Goal: Check status: Check status

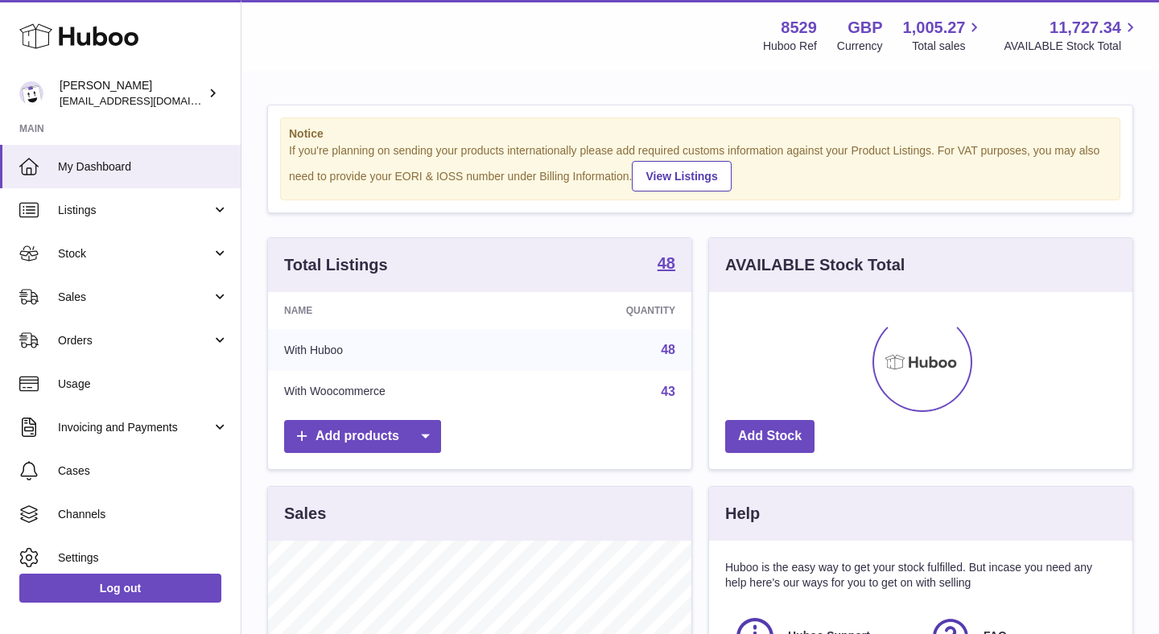
scroll to position [251, 423]
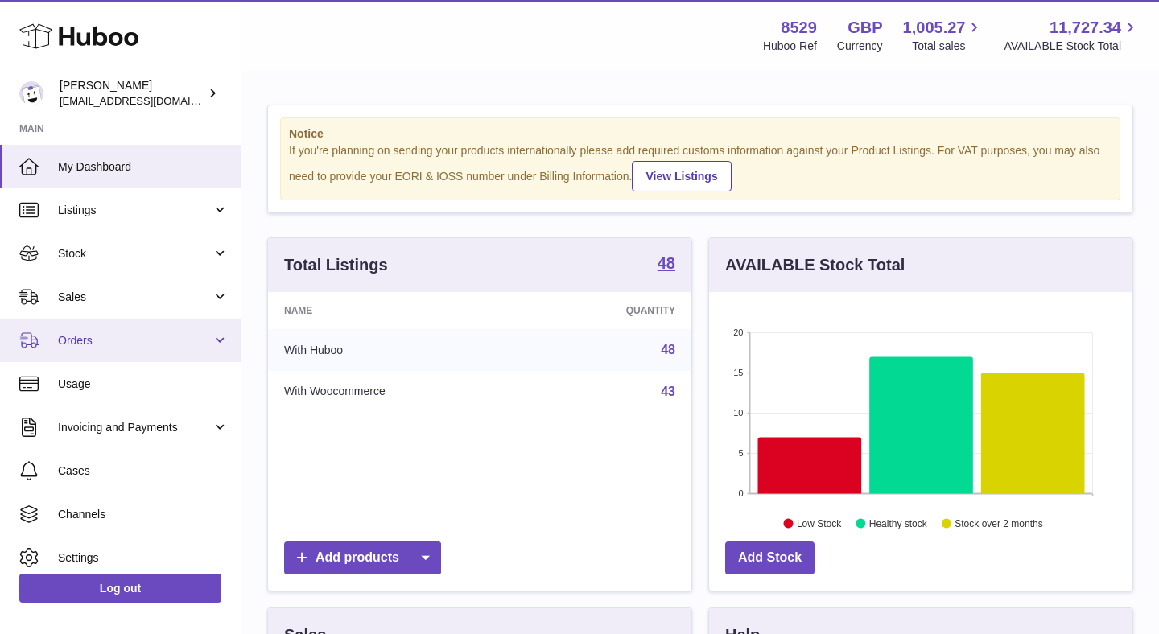
click at [149, 345] on span "Orders" at bounding box center [135, 340] width 154 height 15
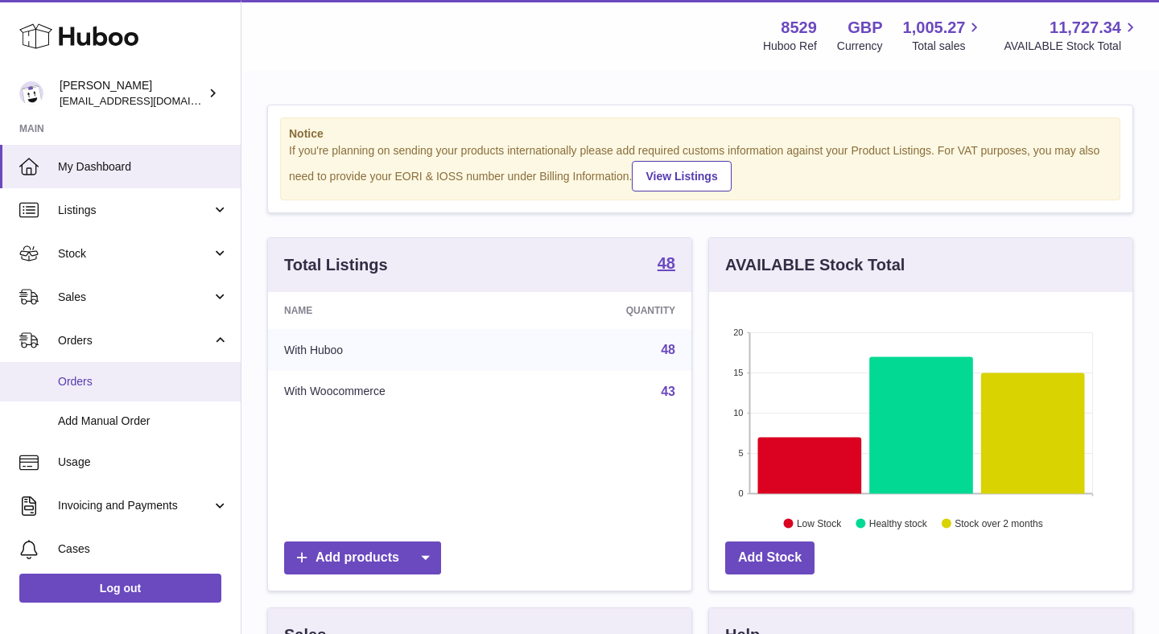
click at [127, 388] on span "Orders" at bounding box center [143, 381] width 171 height 15
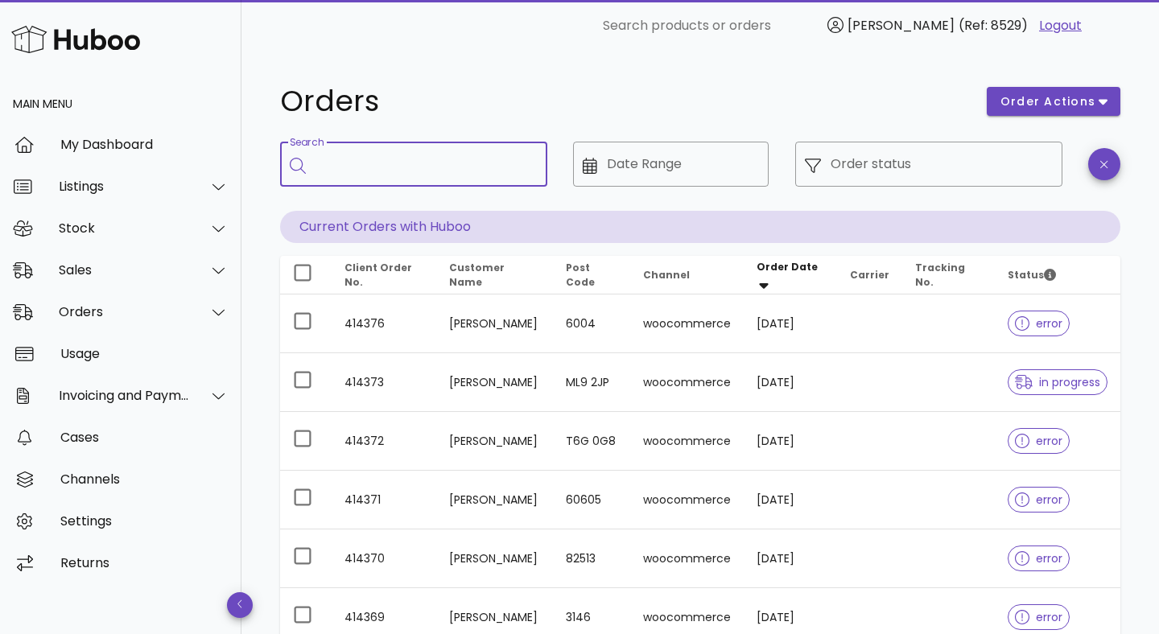
click at [433, 174] on input "Search" at bounding box center [425, 164] width 219 height 26
paste input "******"
type input "******"
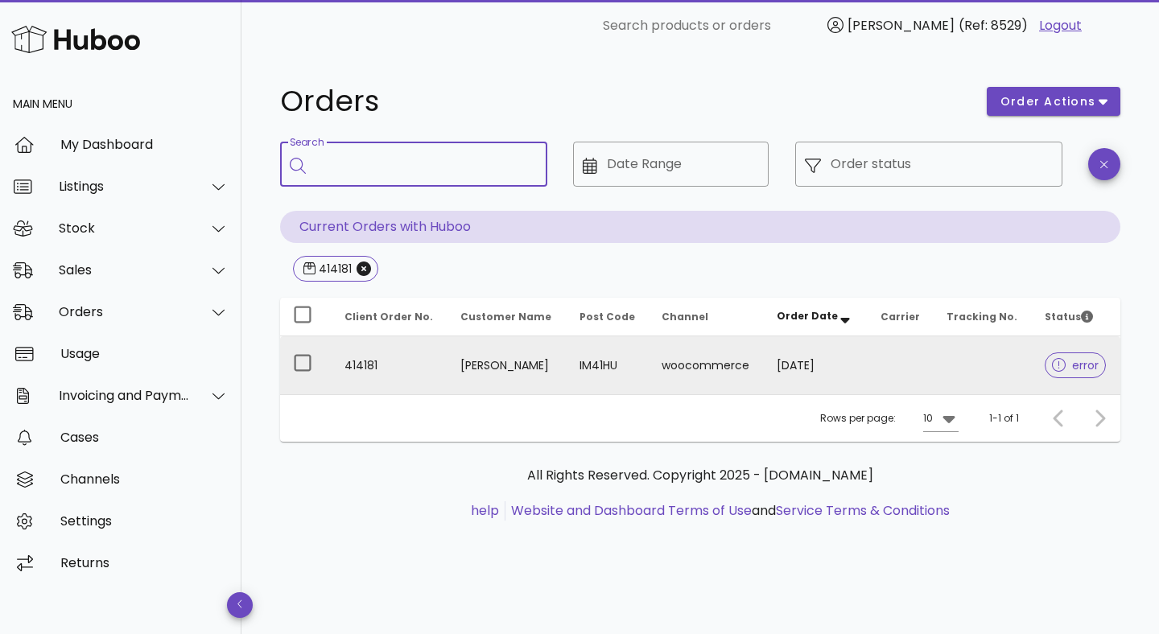
click at [1059, 369] on icon at bounding box center [1059, 365] width 14 height 14
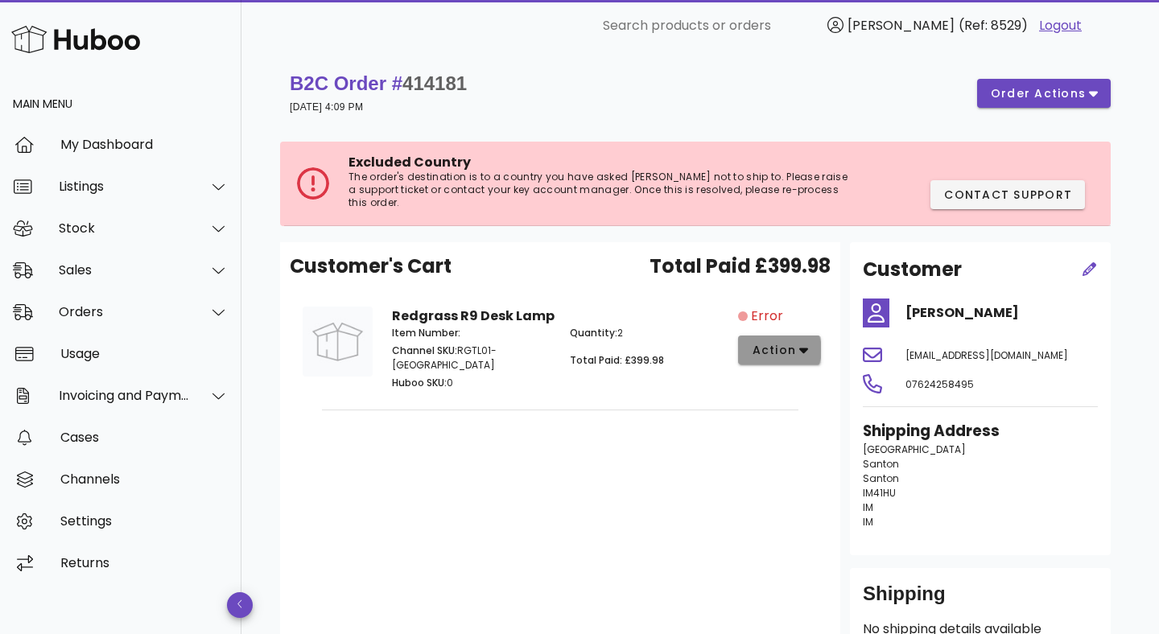
click at [812, 338] on button "action" at bounding box center [779, 350] width 83 height 29
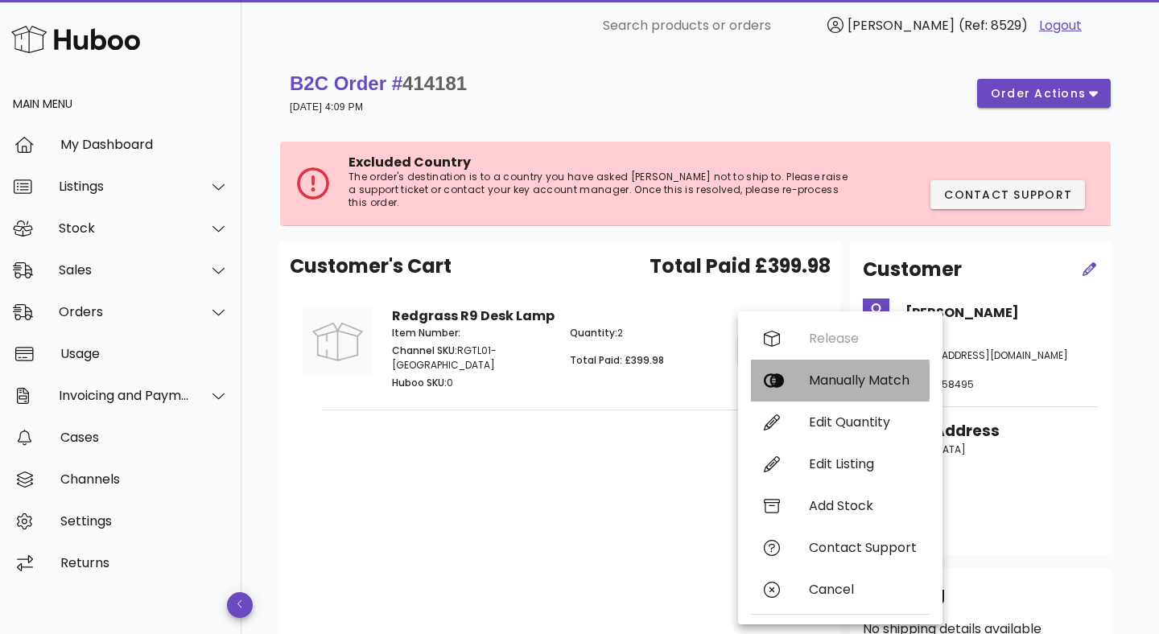
click at [823, 383] on div "Manually Match" at bounding box center [863, 380] width 108 height 15
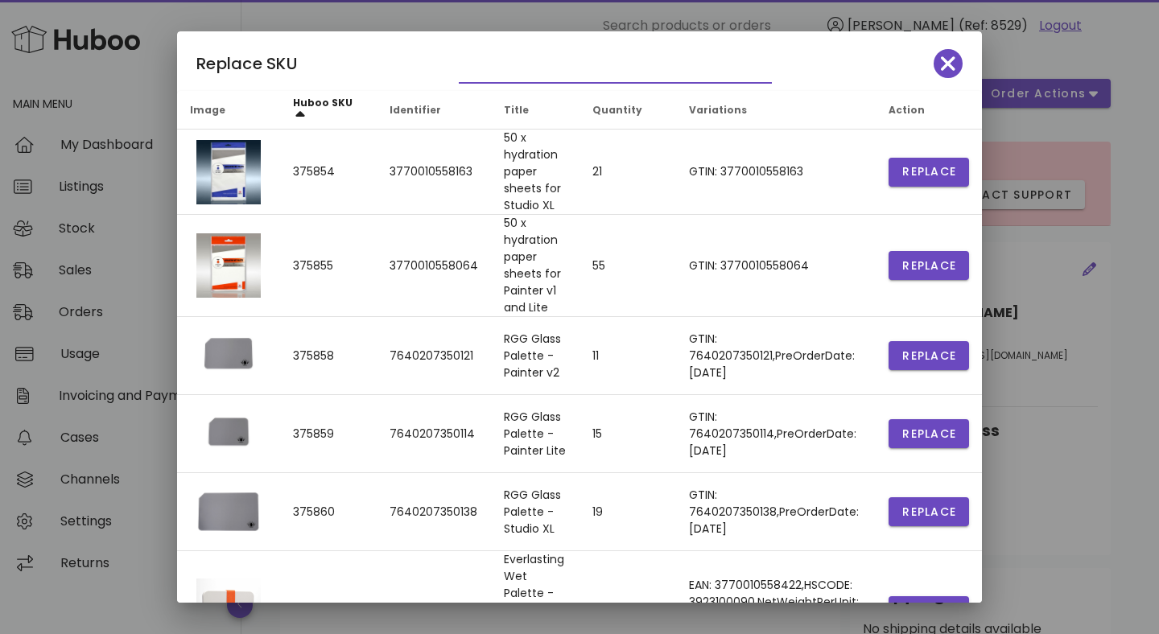
click at [543, 77] on input "text" at bounding box center [604, 70] width 291 height 26
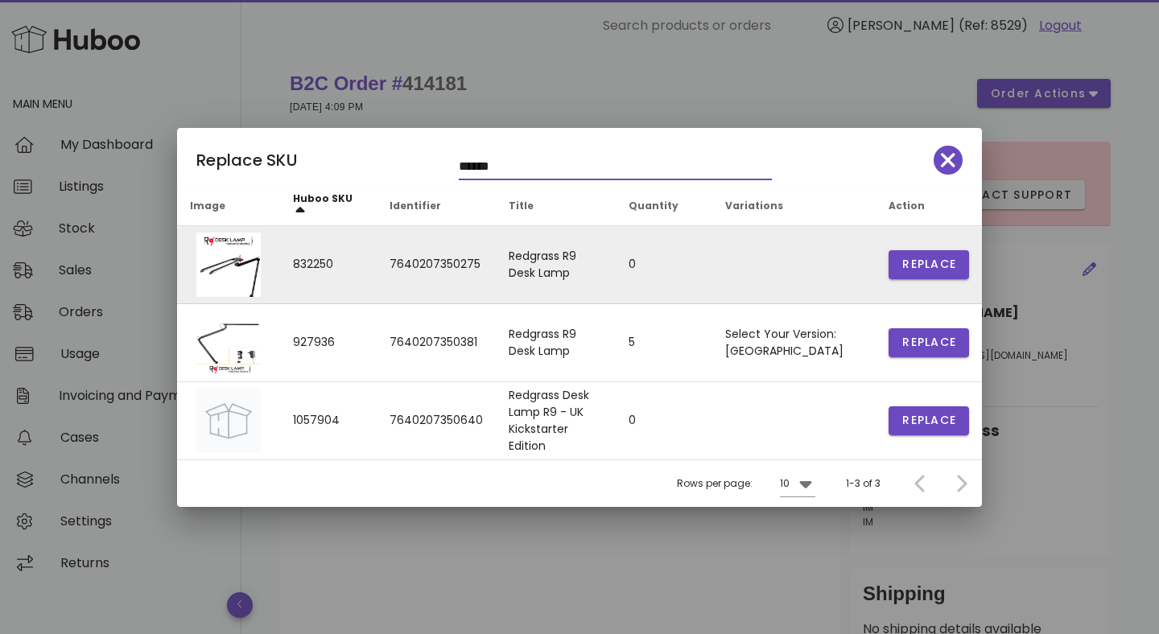
type input "******"
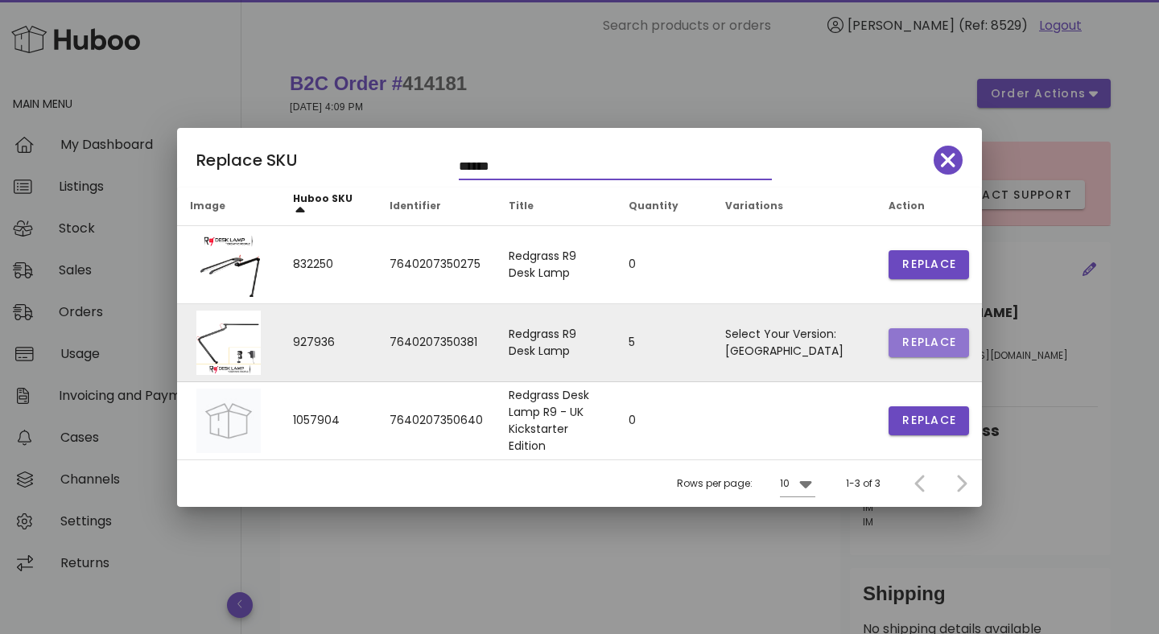
click at [919, 345] on span "Replace" at bounding box center [929, 342] width 55 height 17
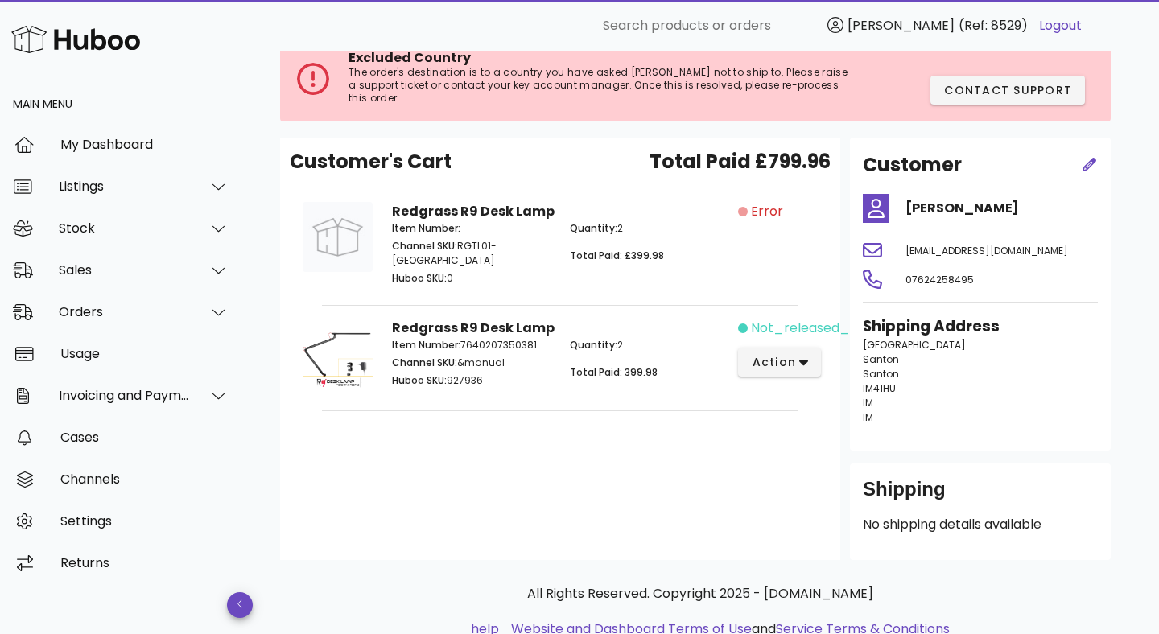
scroll to position [100, 0]
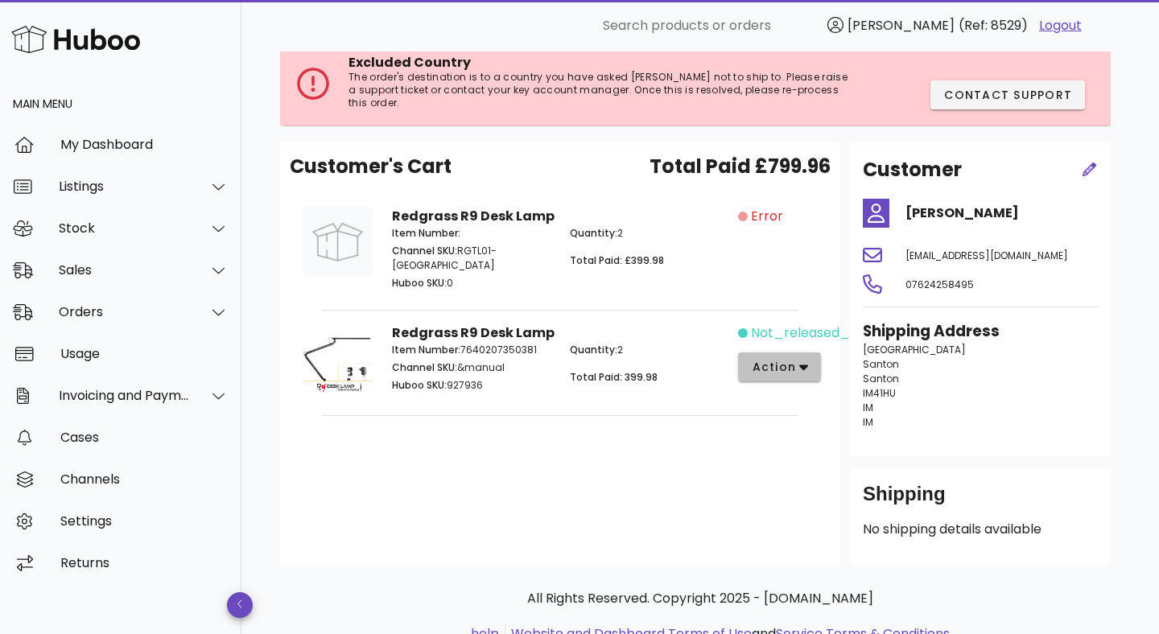
click at [807, 353] on button "action" at bounding box center [779, 367] width 83 height 29
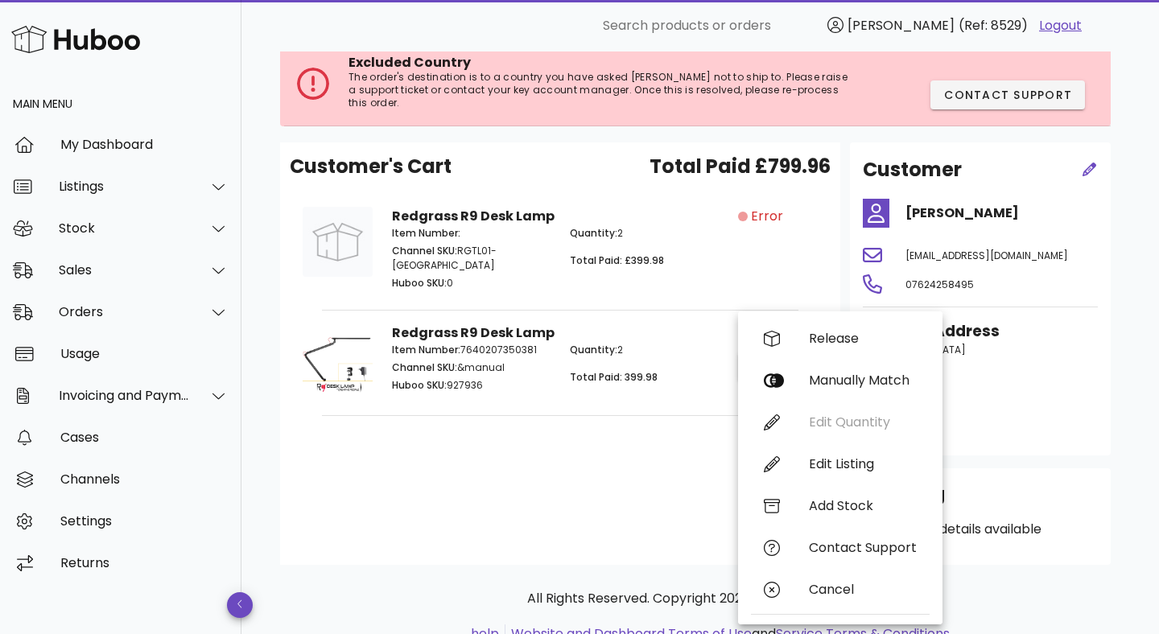
click at [507, 343] on p "Item Number: 7640207350381" at bounding box center [471, 350] width 159 height 14
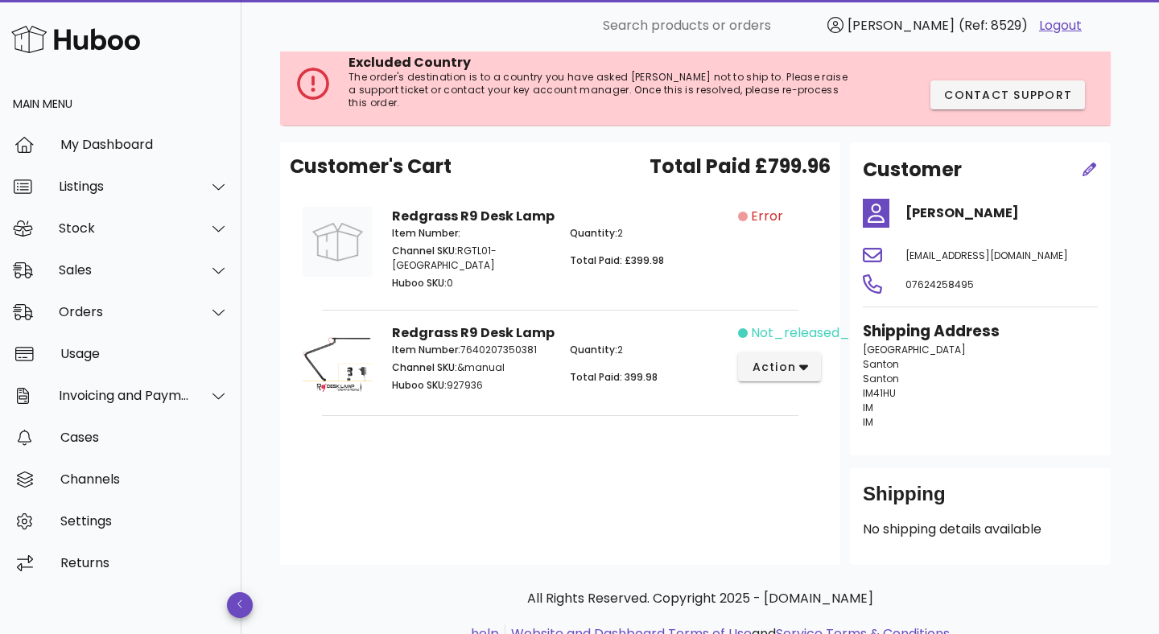
click at [507, 343] on p "Item Number: 7640207350381" at bounding box center [471, 350] width 159 height 14
copy p "7640207350381"
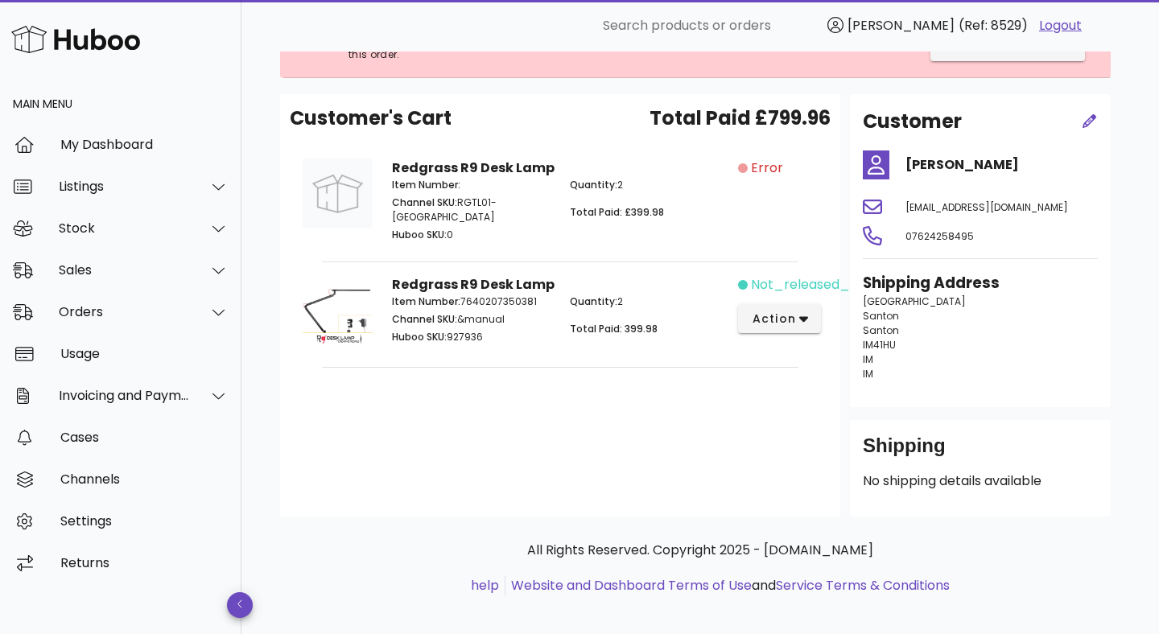
scroll to position [0, 0]
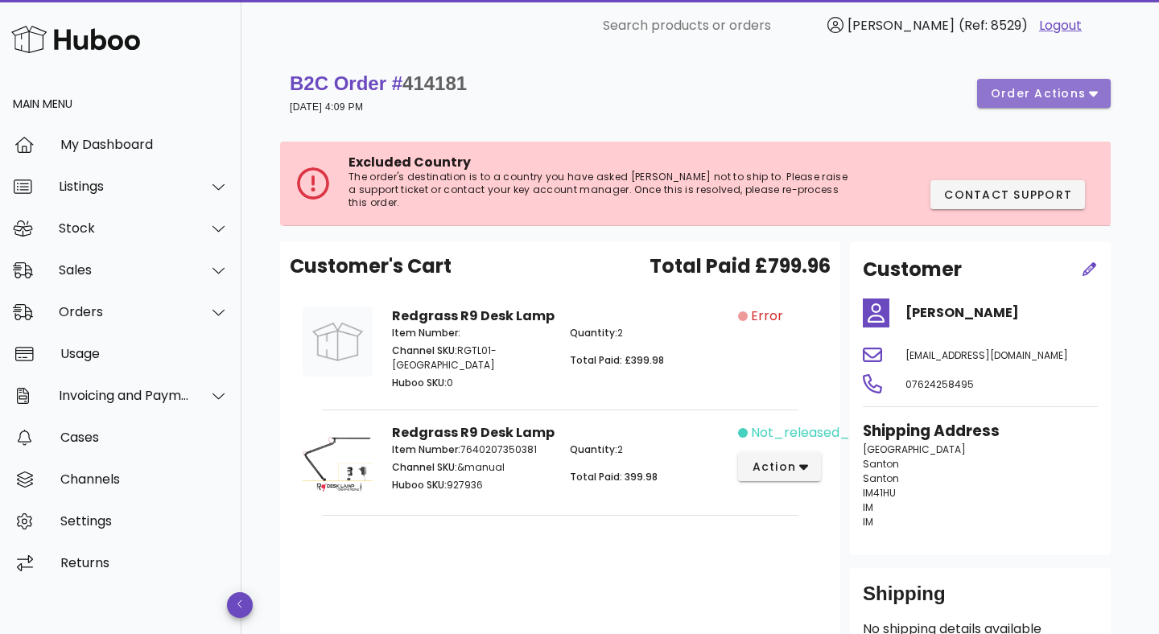
click at [1072, 86] on span "order actions" at bounding box center [1038, 93] width 97 height 17
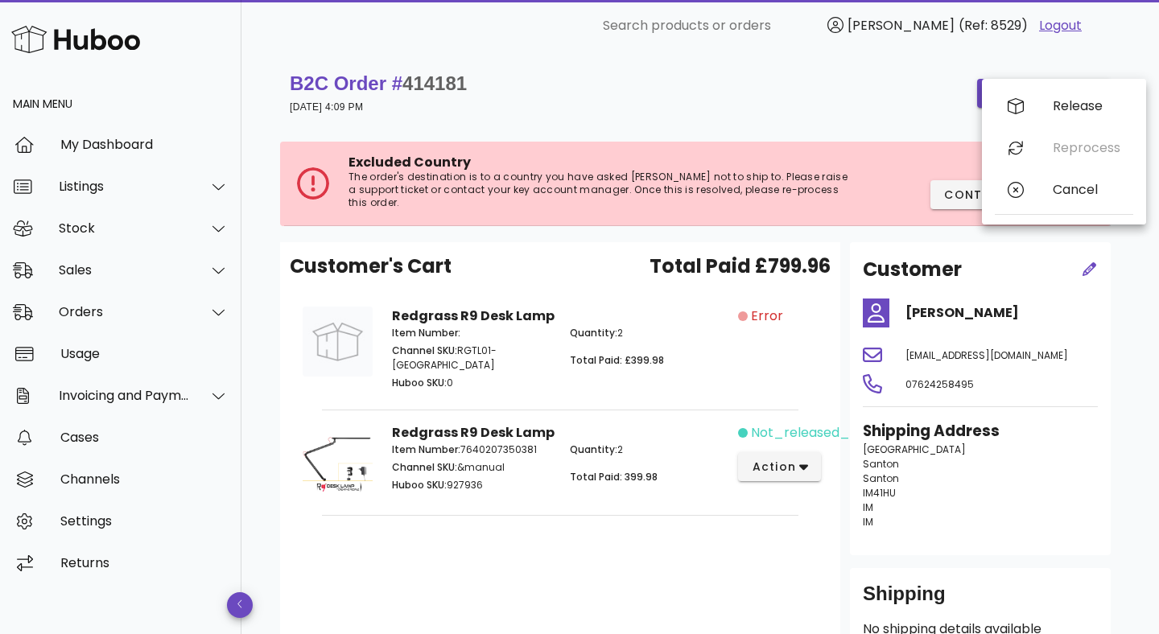
click at [1079, 151] on div "Release Reprocess Cancel" at bounding box center [1064, 151] width 138 height 133
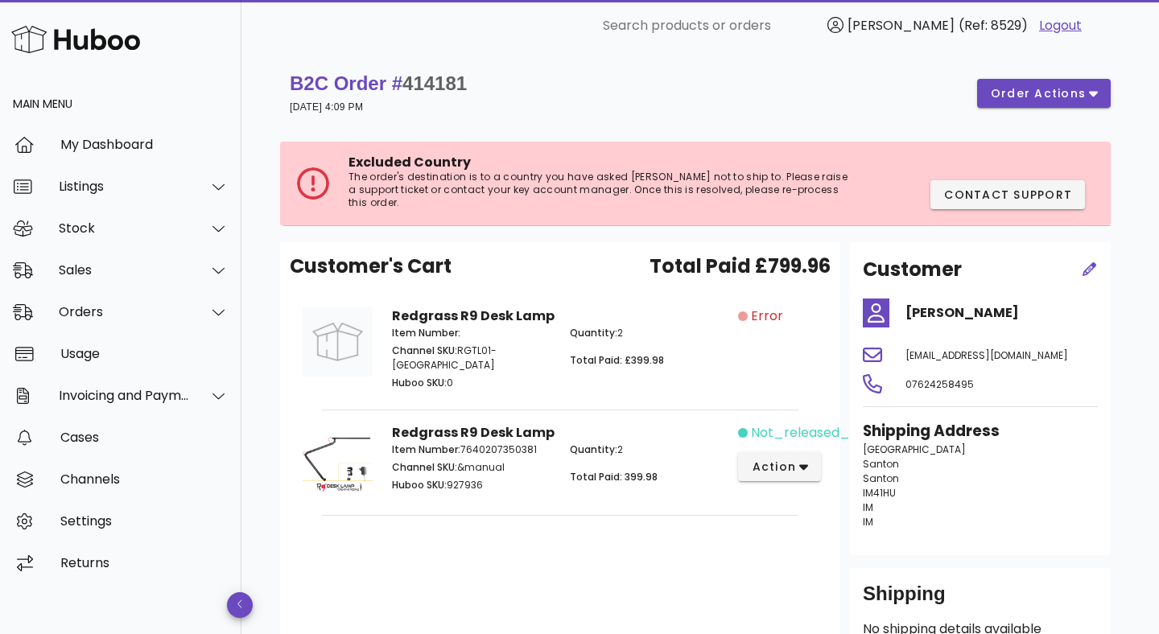
click at [683, 103] on div "B2C Order # 414181 08 October 2025 at 4:09 PM order actions" at bounding box center [700, 93] width 821 height 45
click at [1056, 80] on button "order actions" at bounding box center [1044, 93] width 134 height 29
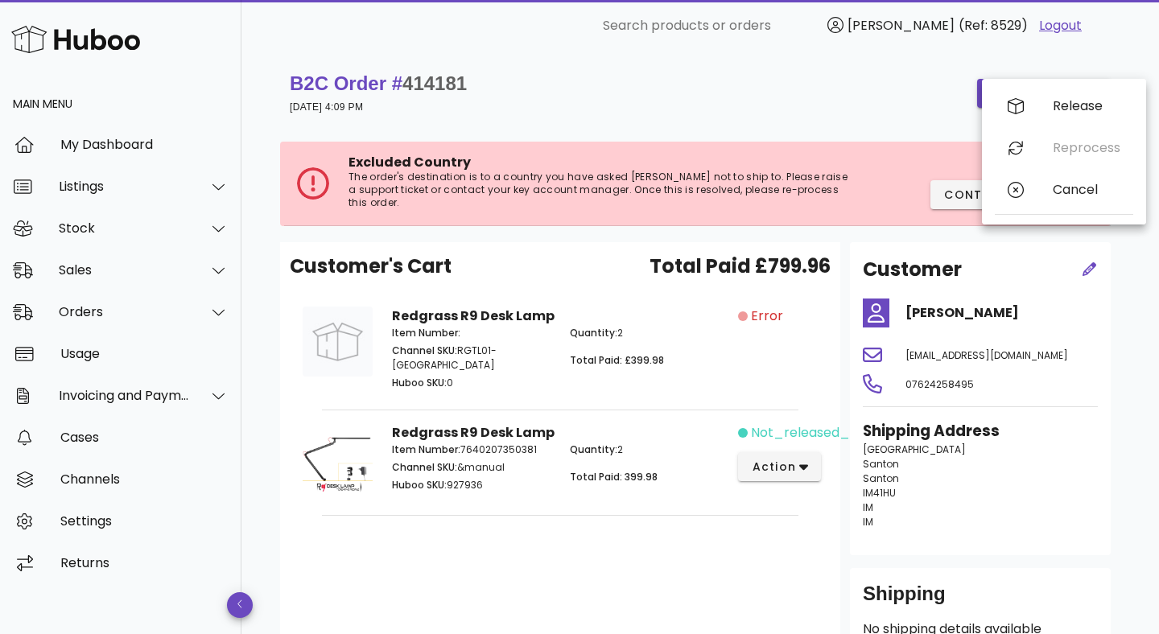
click at [801, 117] on div "B2C Order # 414181 [DATE] 4:09 PM order actions" at bounding box center [700, 93] width 840 height 64
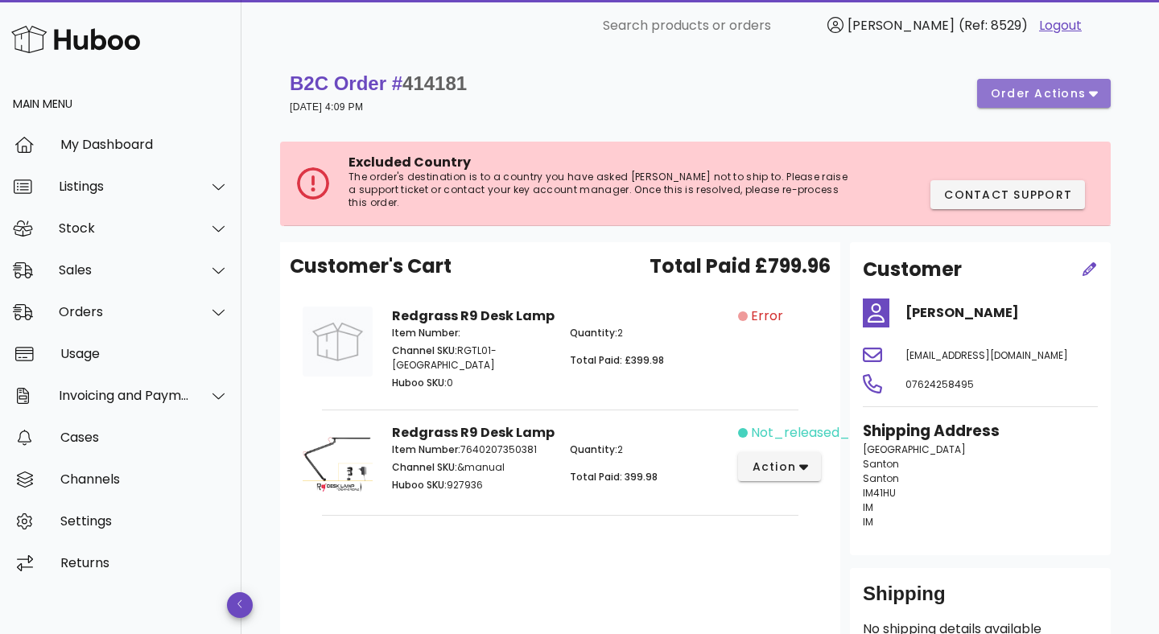
click at [1096, 97] on icon "button" at bounding box center [1093, 93] width 9 height 14
click at [1096, 97] on div "​ Search products or orders Fabrice Massad (Ref: 8529) Logout Main Menu My Dash…" at bounding box center [579, 397] width 1159 height 795
click at [1096, 97] on icon "button" at bounding box center [1093, 93] width 9 height 14
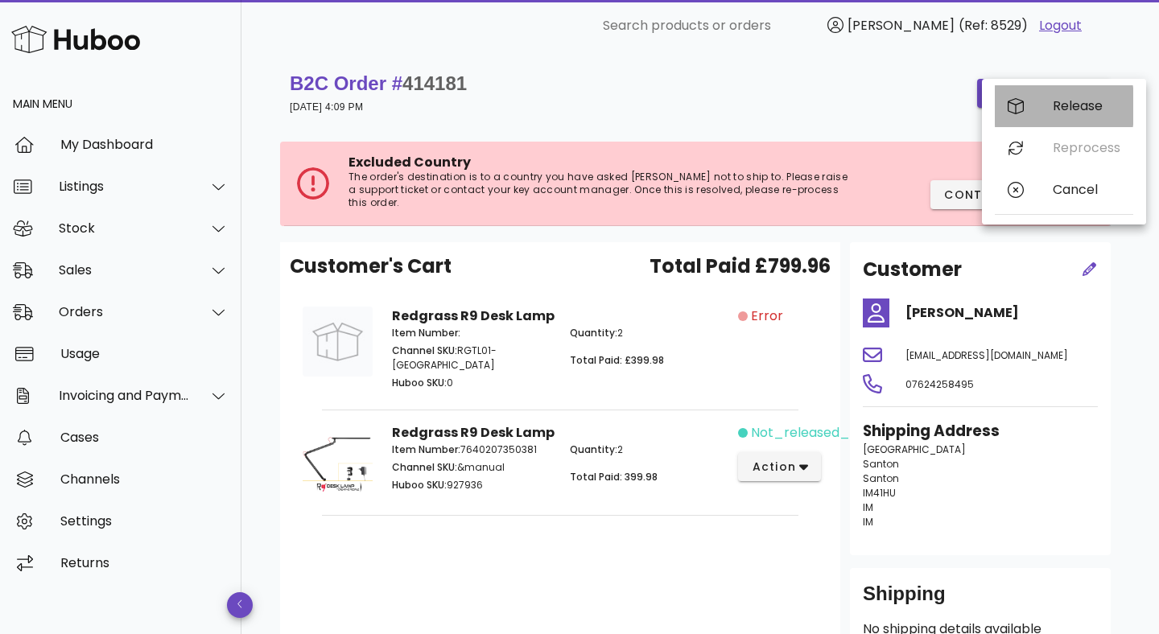
click at [1082, 107] on div "Release" at bounding box center [1087, 105] width 68 height 15
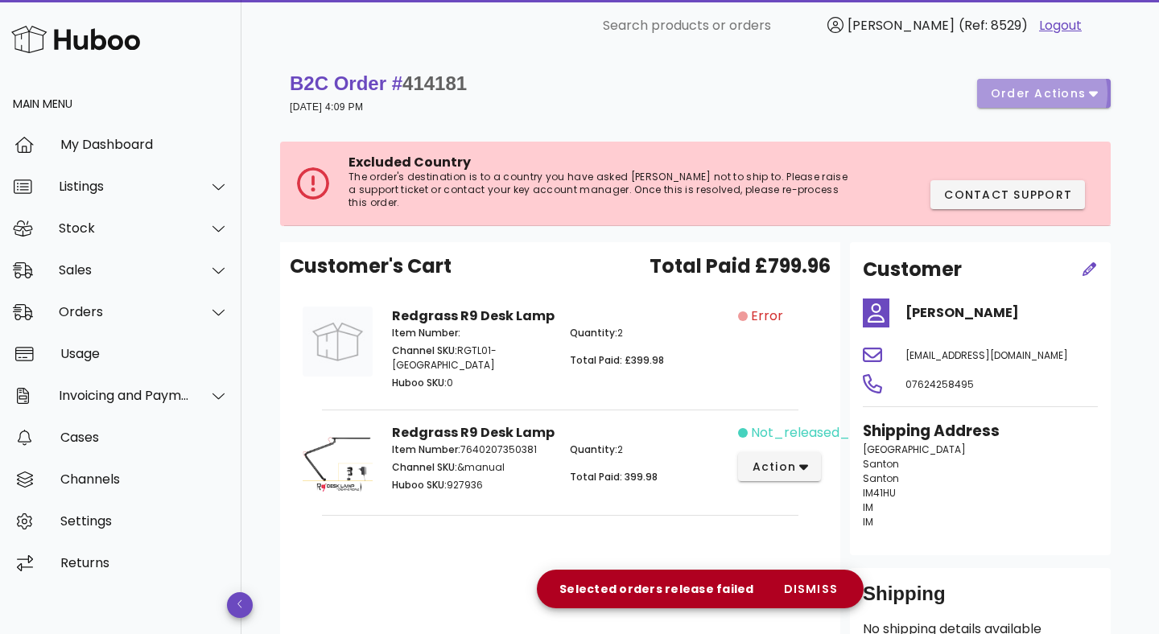
click at [1075, 101] on button "order actions" at bounding box center [1044, 93] width 134 height 29
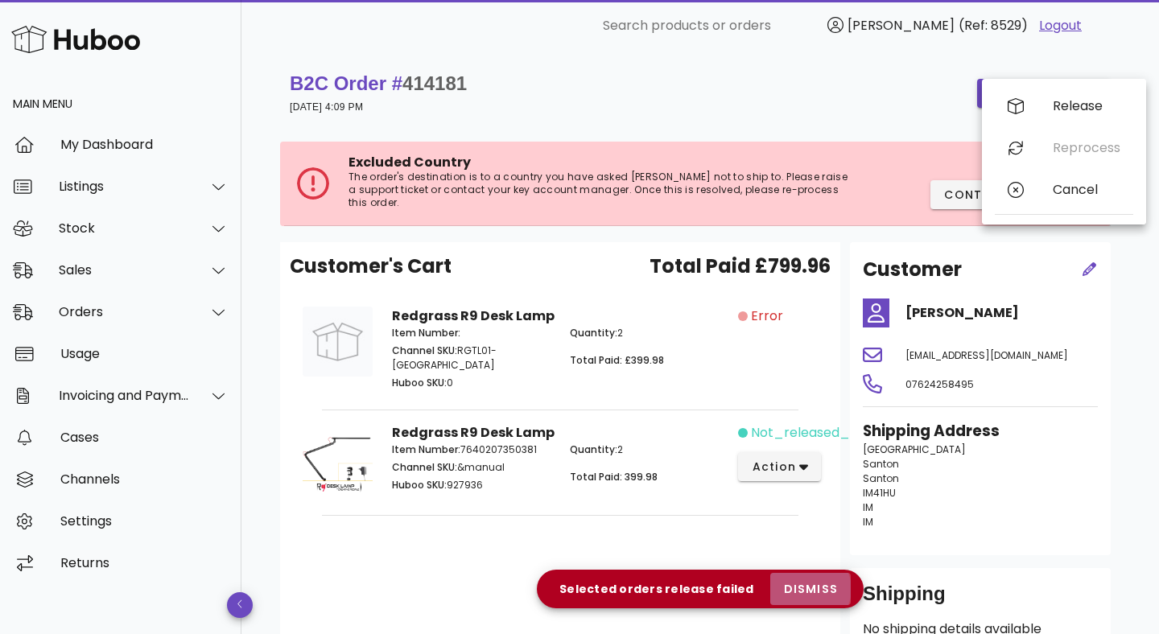
click at [815, 592] on span "dismiss" at bounding box center [810, 589] width 55 height 17
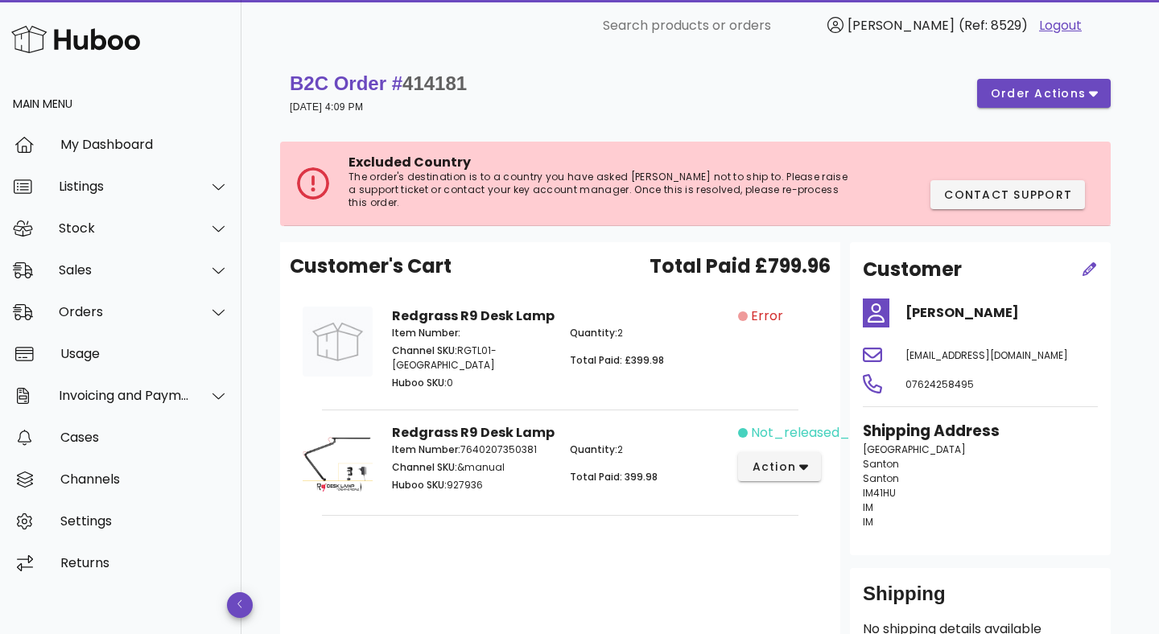
click at [419, 88] on span "414181" at bounding box center [434, 83] width 64 height 22
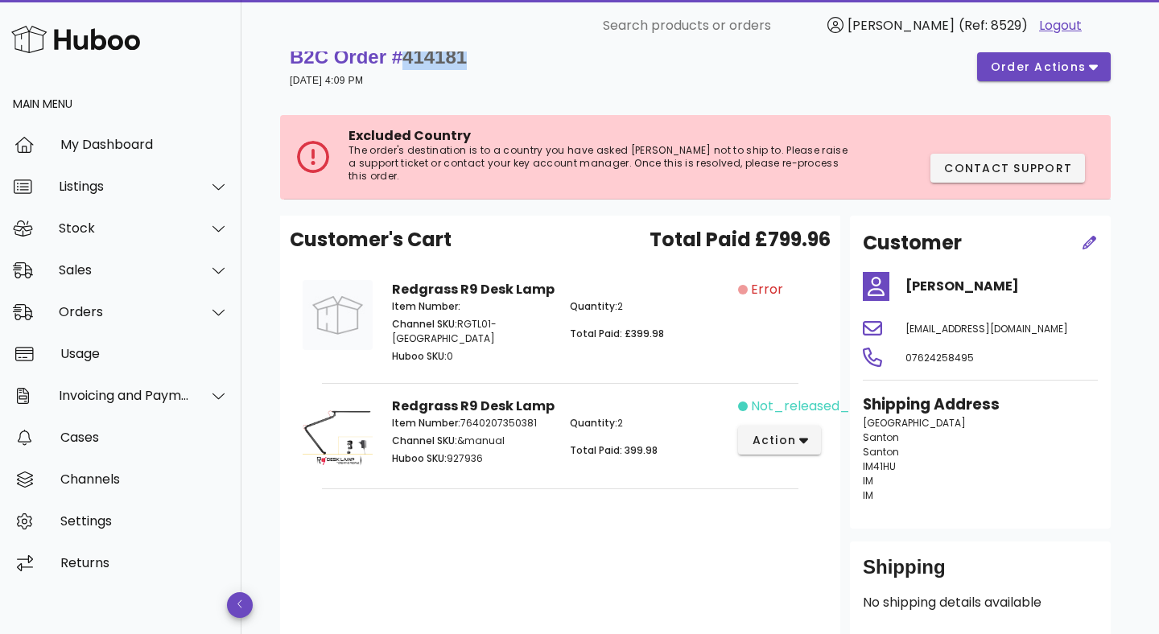
scroll to position [47, 0]
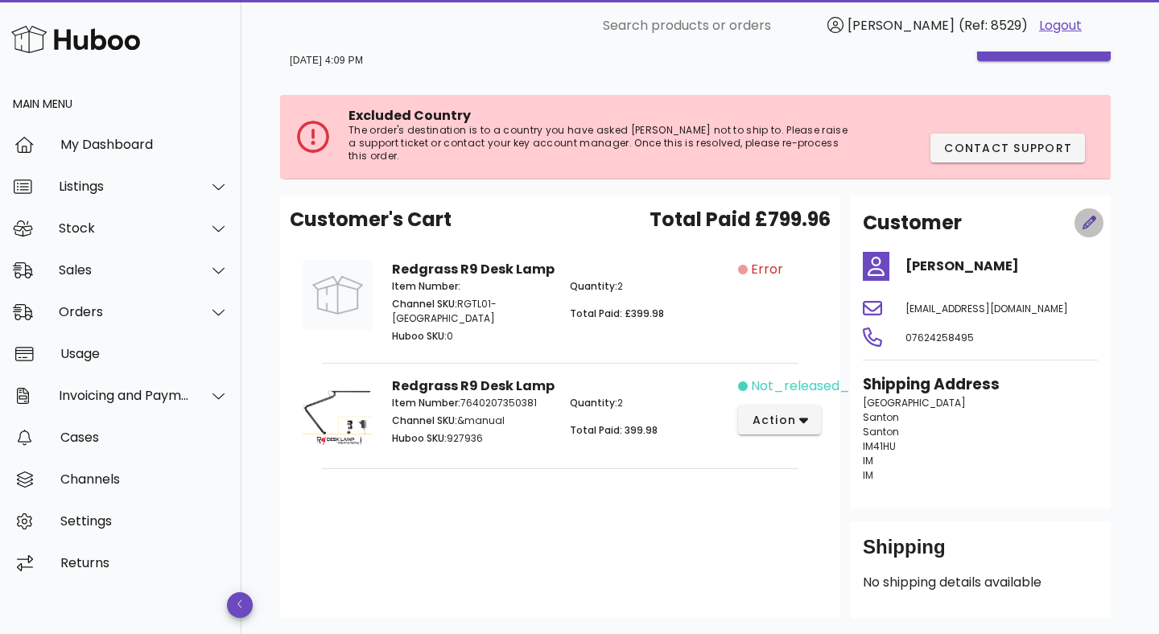
click at [1087, 216] on icon "button" at bounding box center [1090, 223] width 14 height 14
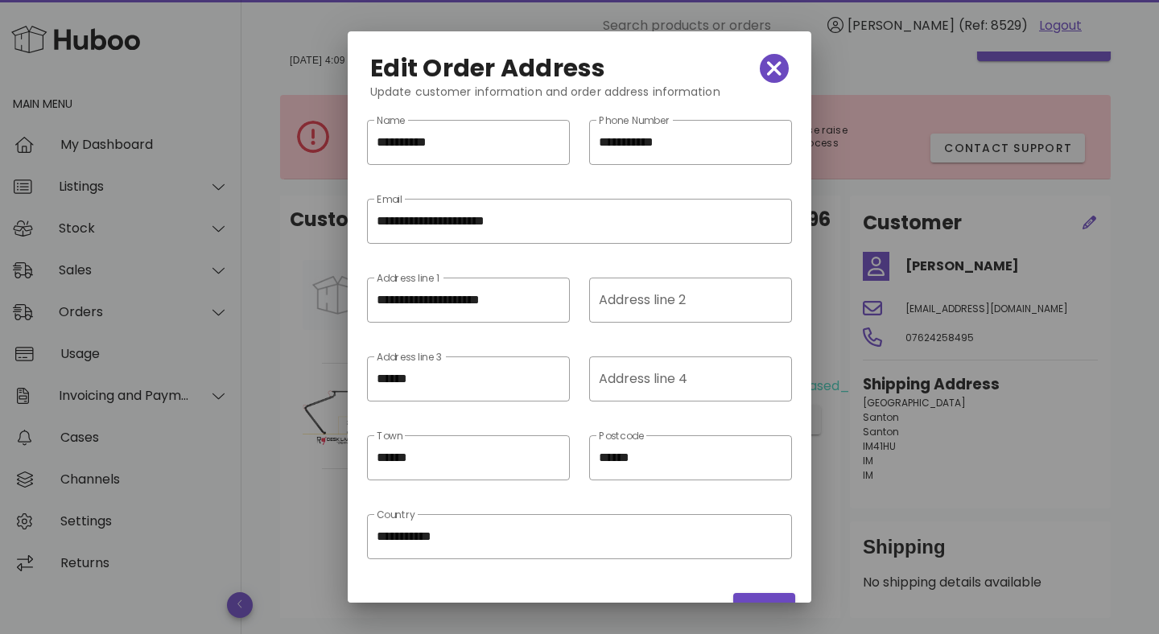
scroll to position [36, 0]
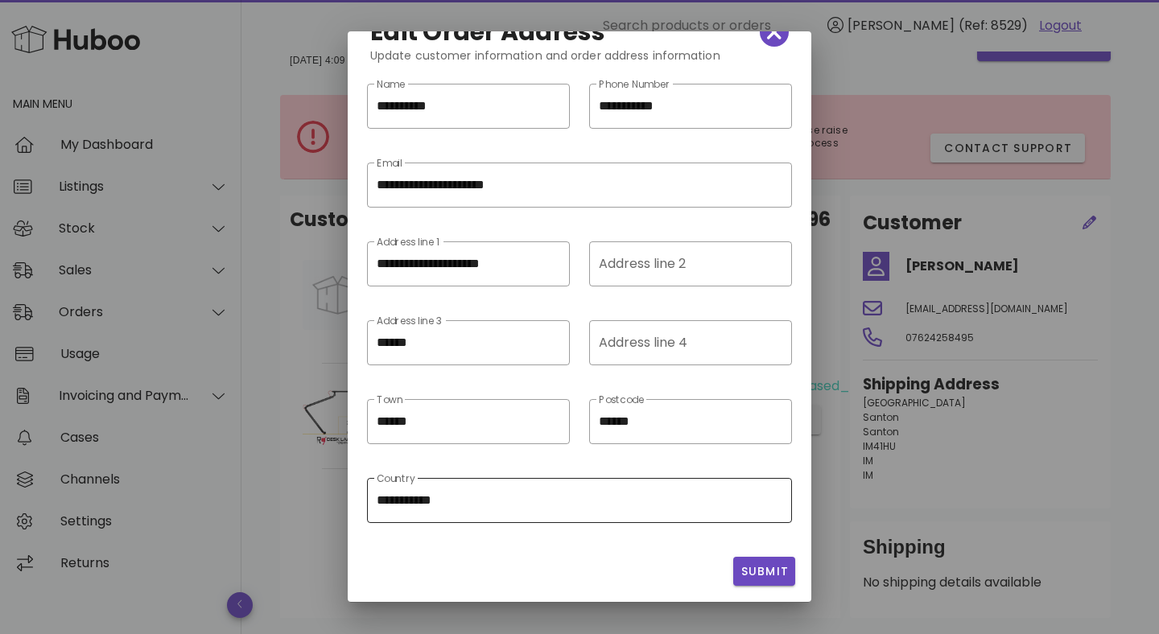
click at [529, 501] on input "**********" at bounding box center [580, 501] width 406 height 26
click at [691, 402] on div "Postcode ******" at bounding box center [691, 421] width 184 height 45
type input "******"
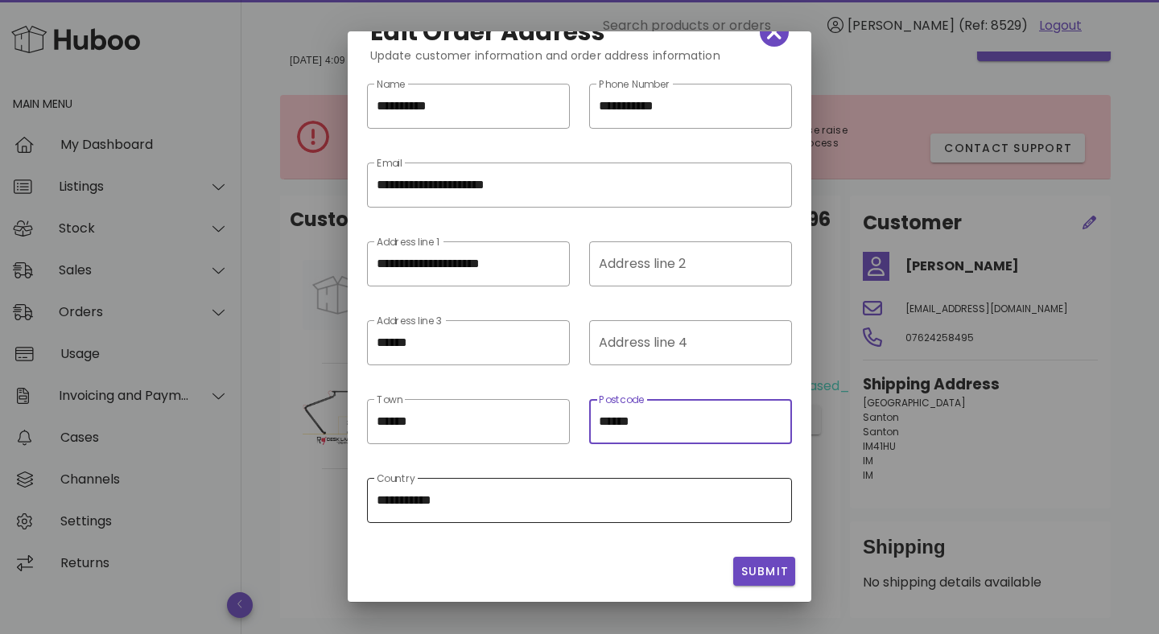
click at [514, 497] on input "**********" at bounding box center [580, 501] width 406 height 26
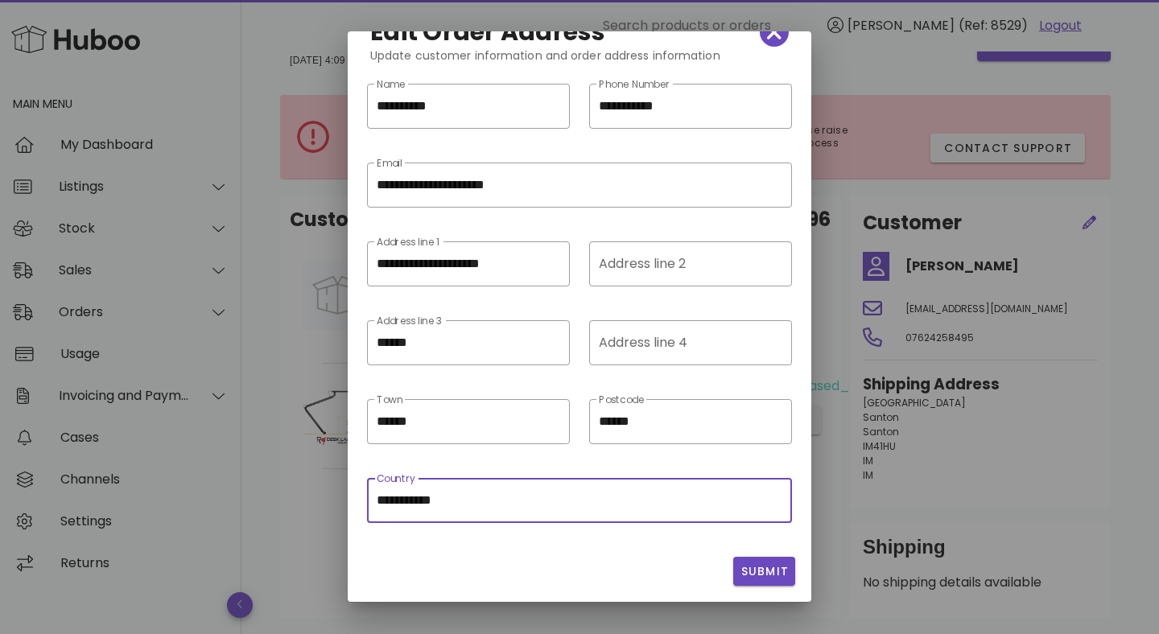
click at [513, 497] on input "**********" at bounding box center [580, 501] width 406 height 26
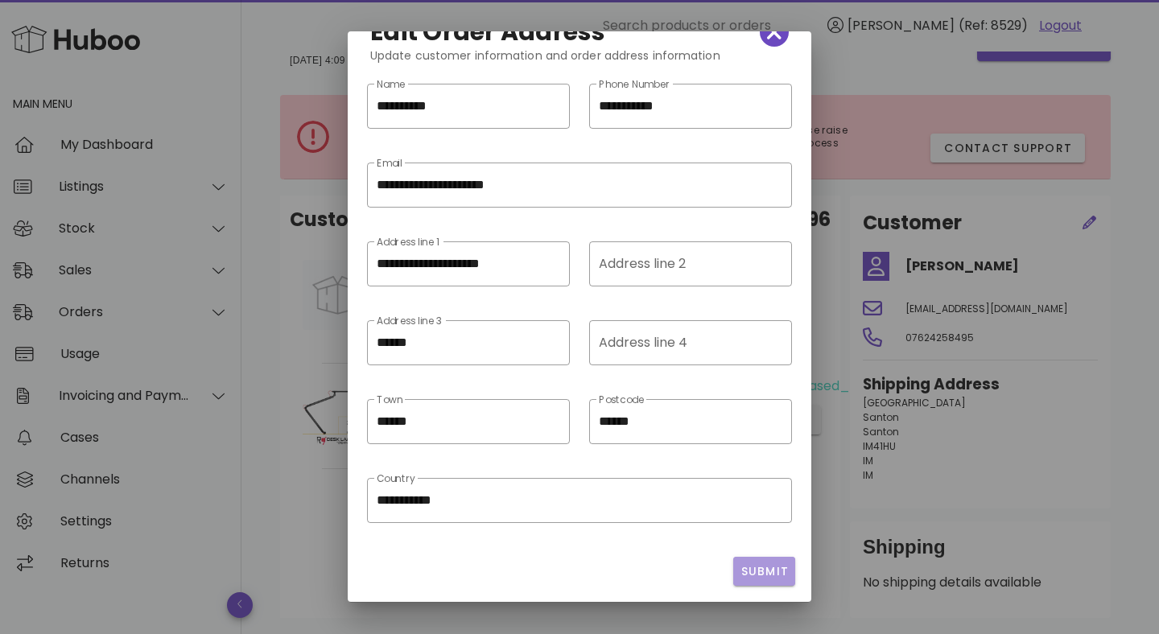
click at [787, 575] on span "Submit" at bounding box center [764, 571] width 49 height 17
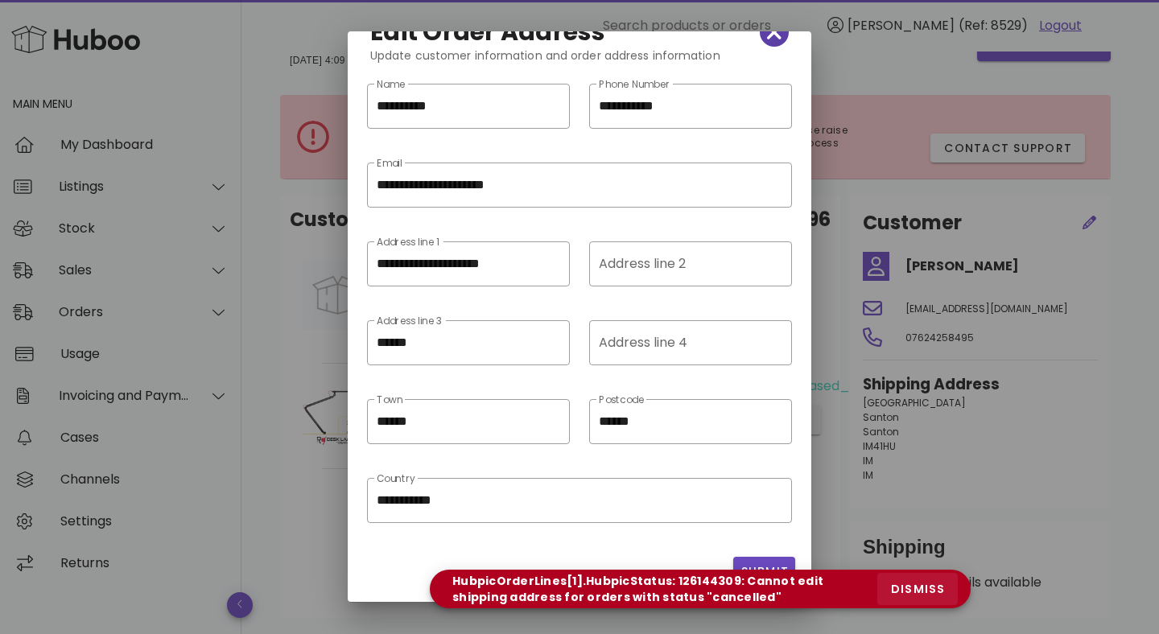
click at [929, 585] on span "dismiss" at bounding box center [917, 589] width 55 height 17
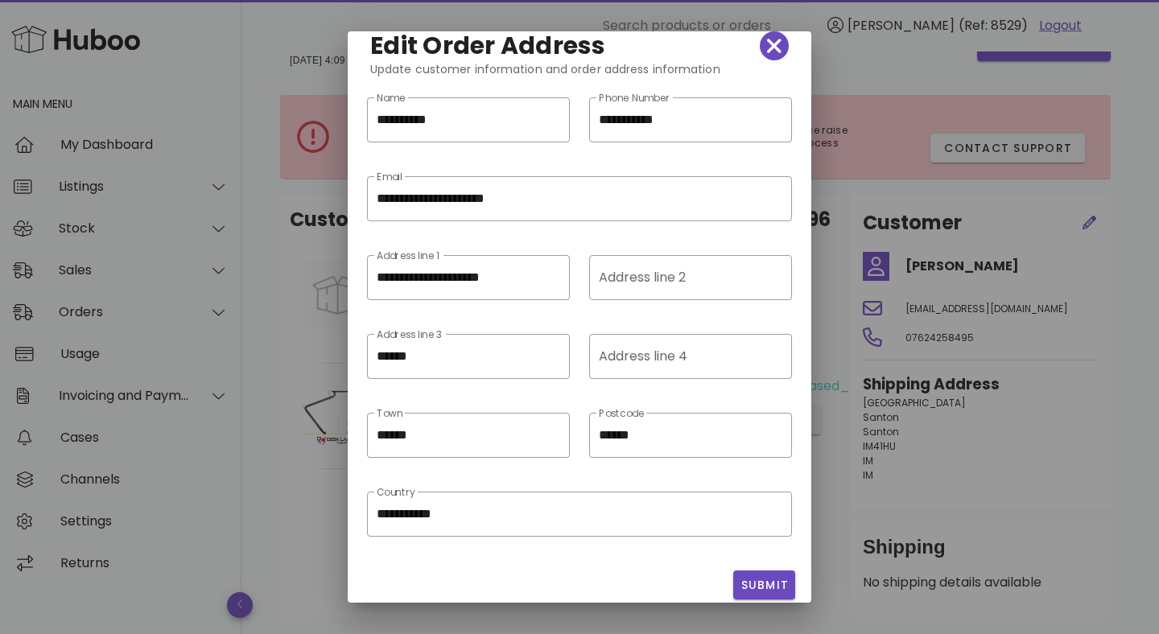
click at [783, 57] on div "Edit Order Address" at bounding box center [579, 46] width 444 height 55
click at [768, 42] on icon "button" at bounding box center [774, 46] width 14 height 14
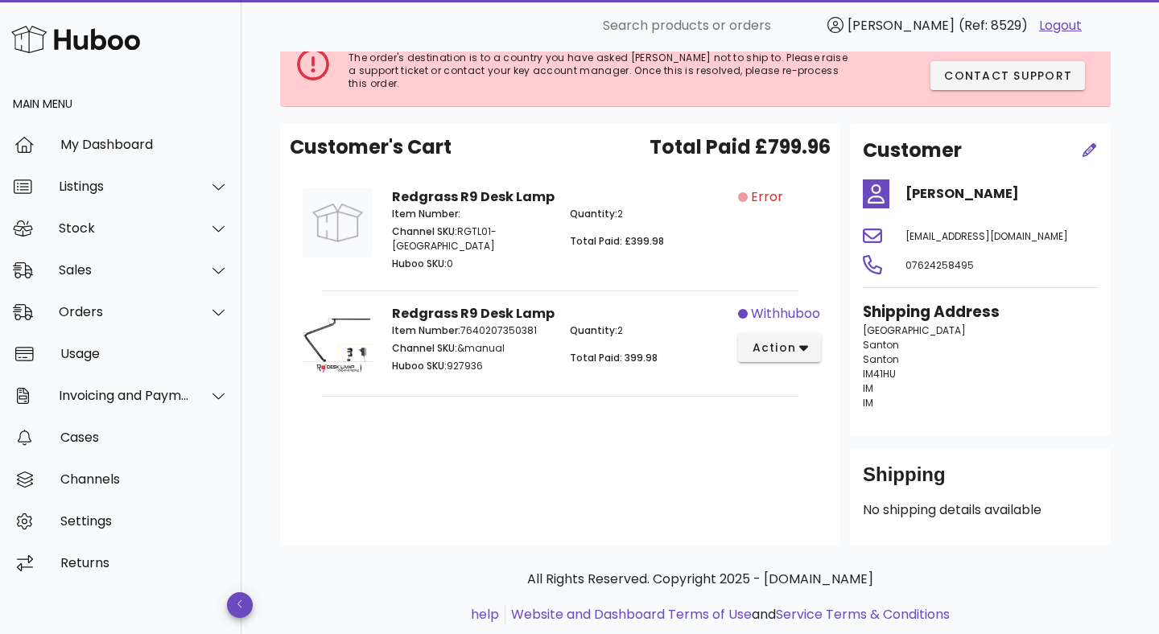
scroll to position [128, 0]
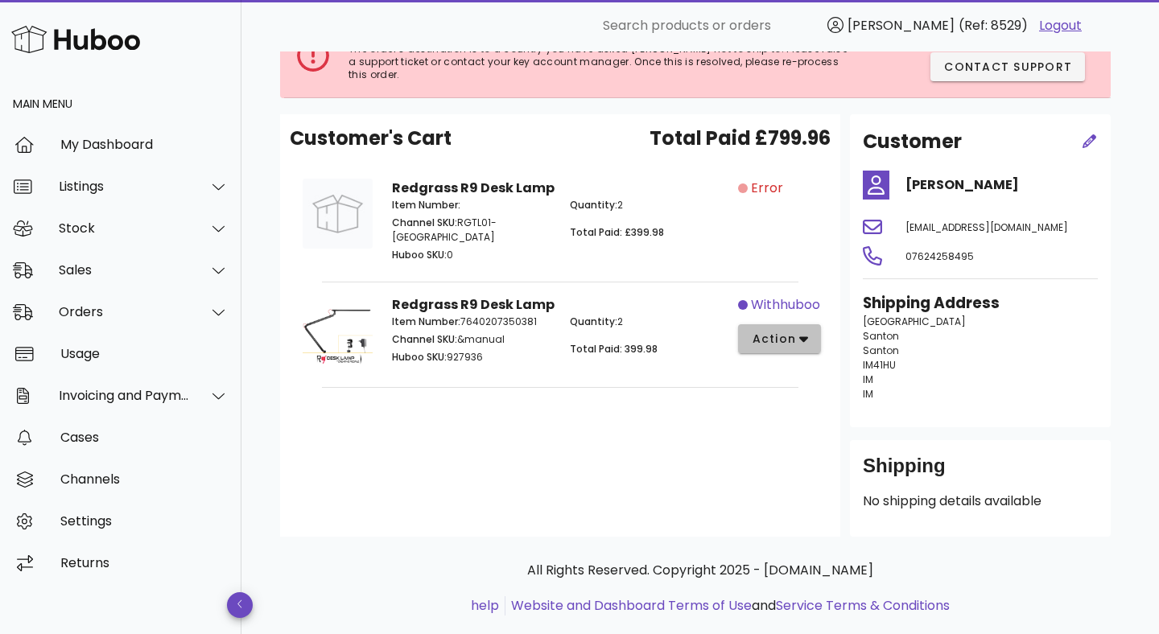
click at [805, 332] on icon "button" at bounding box center [803, 339] width 9 height 14
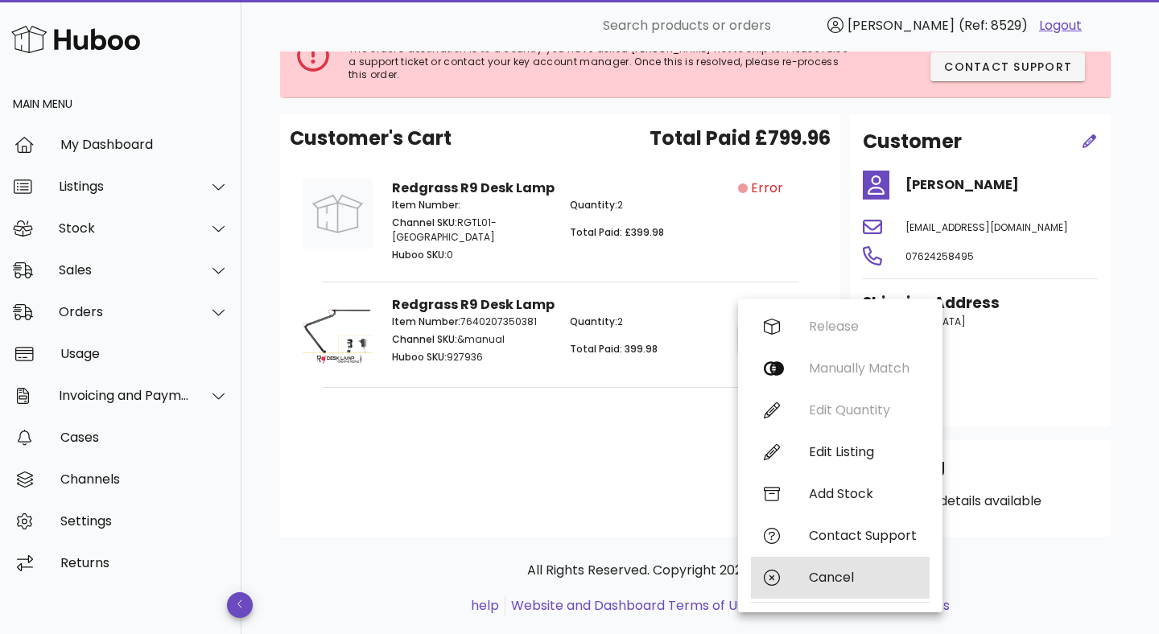
click at [853, 572] on div "Cancel" at bounding box center [863, 577] width 108 height 15
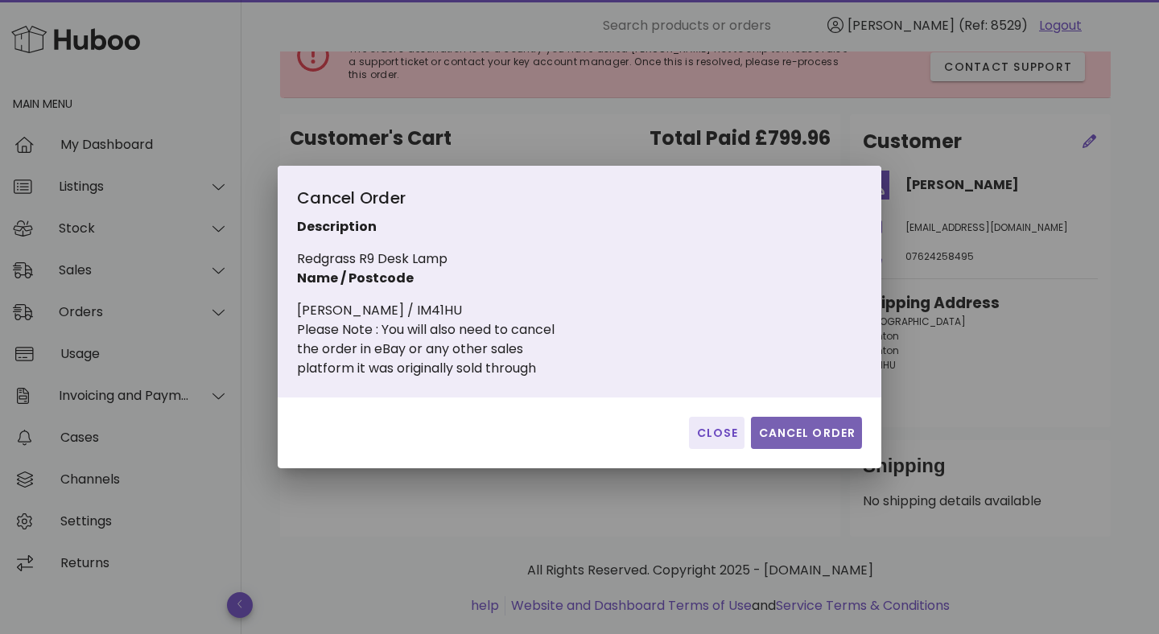
click at [804, 437] on span "Cancel Order" at bounding box center [806, 433] width 98 height 17
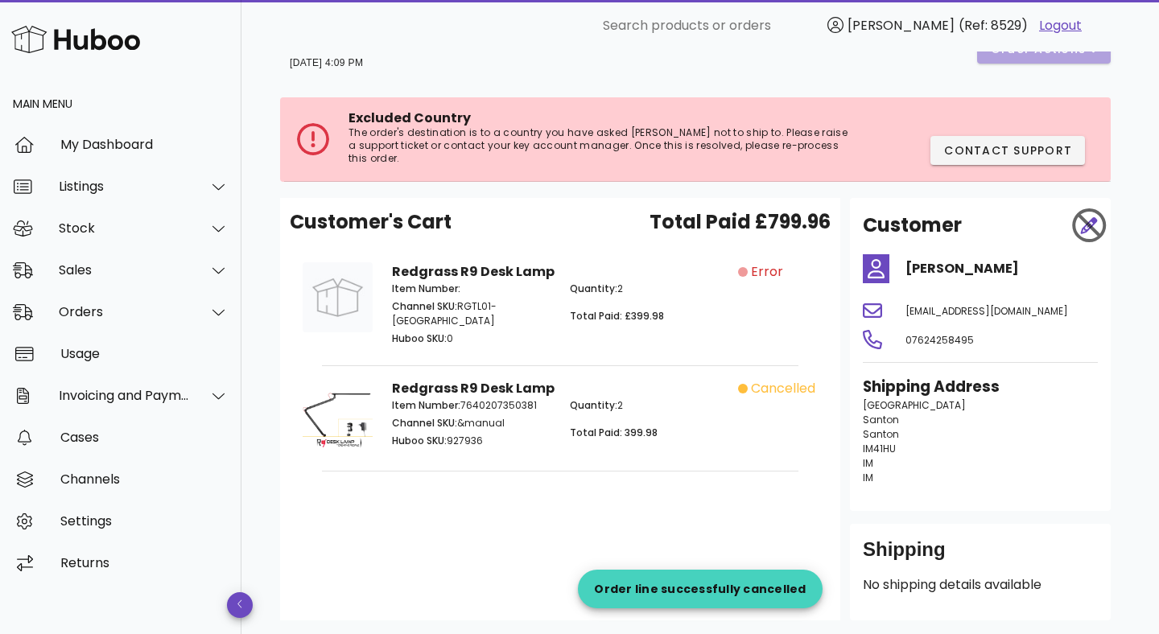
scroll to position [35, 0]
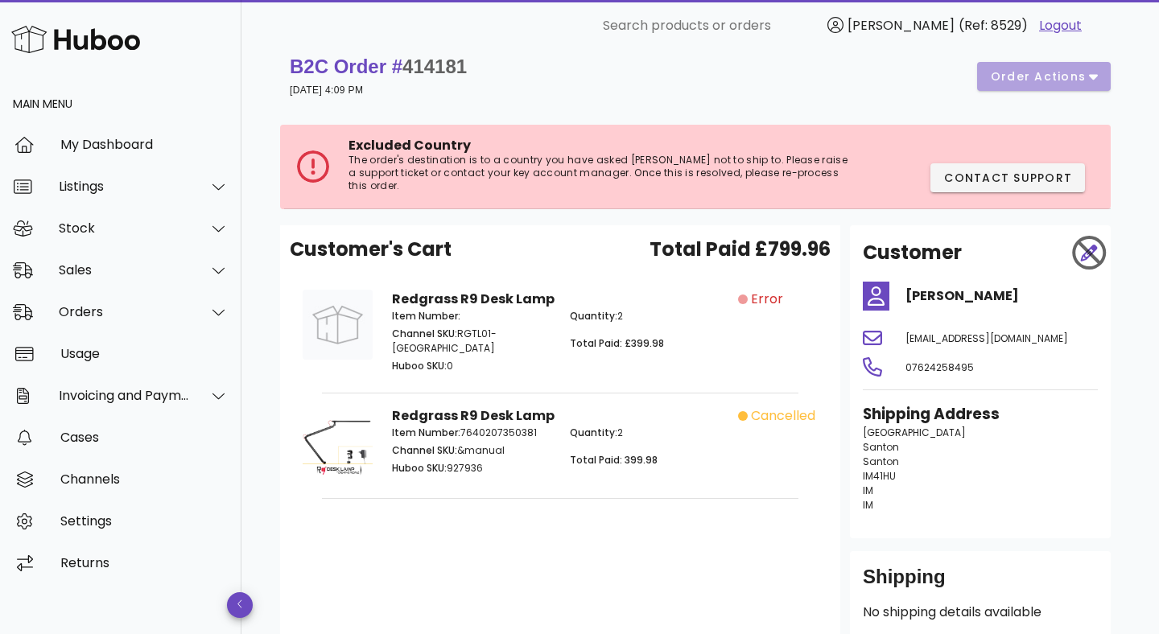
scroll to position [18, 0]
click at [436, 63] on span "414181" at bounding box center [434, 66] width 64 height 22
copy span "414181"
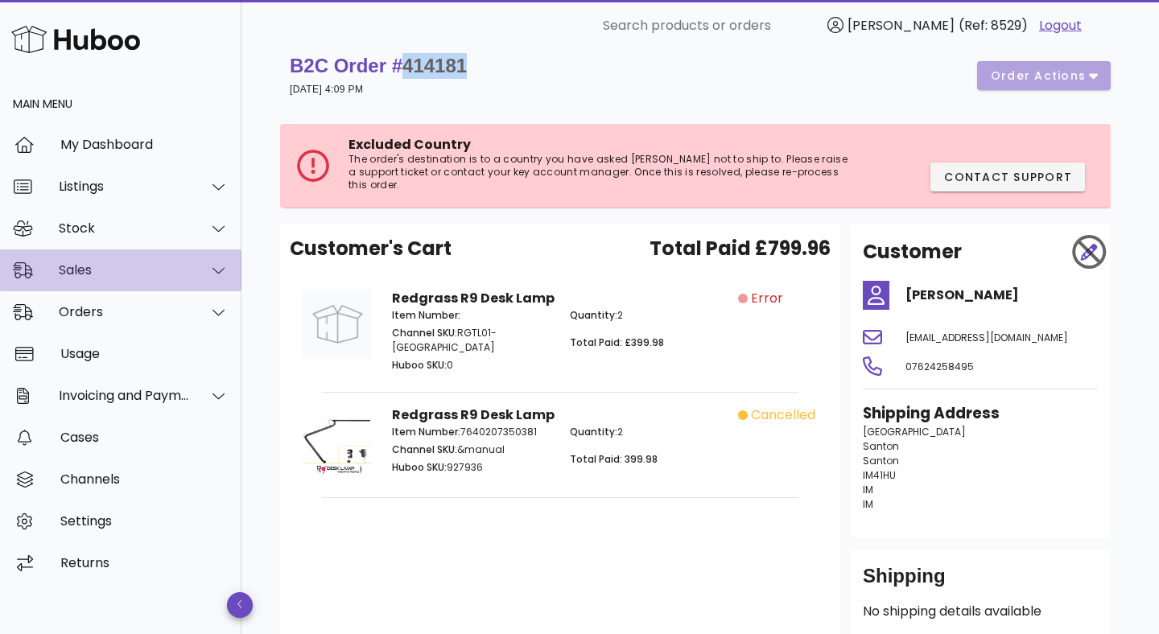
click at [118, 276] on div "Sales" at bounding box center [124, 269] width 131 height 15
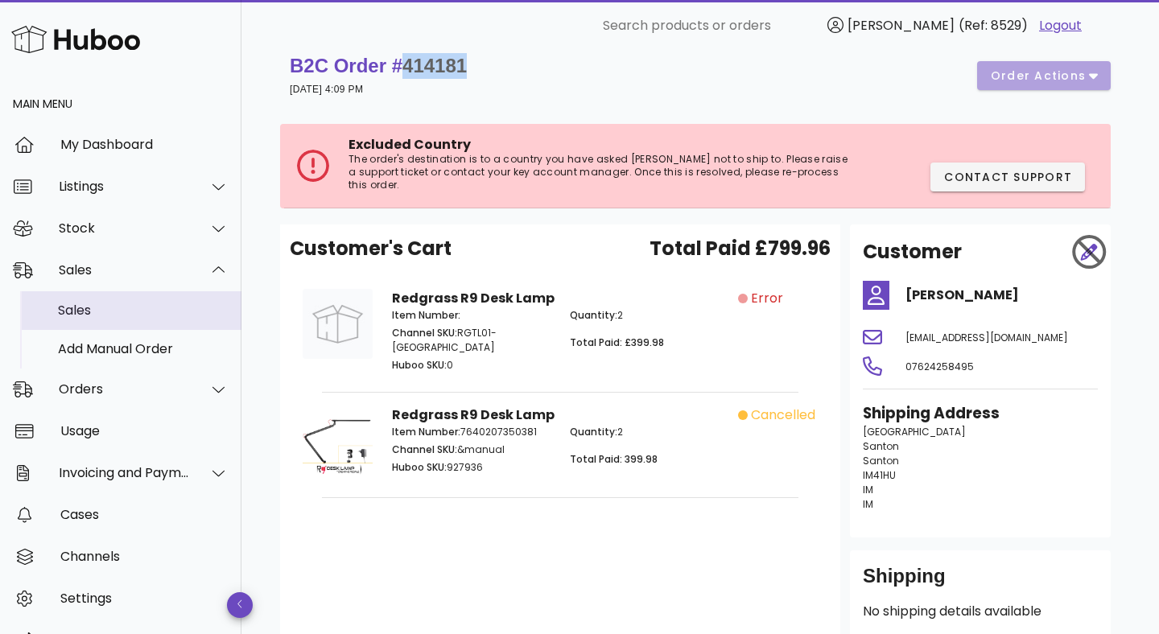
click at [118, 308] on div "Sales" at bounding box center [143, 310] width 171 height 15
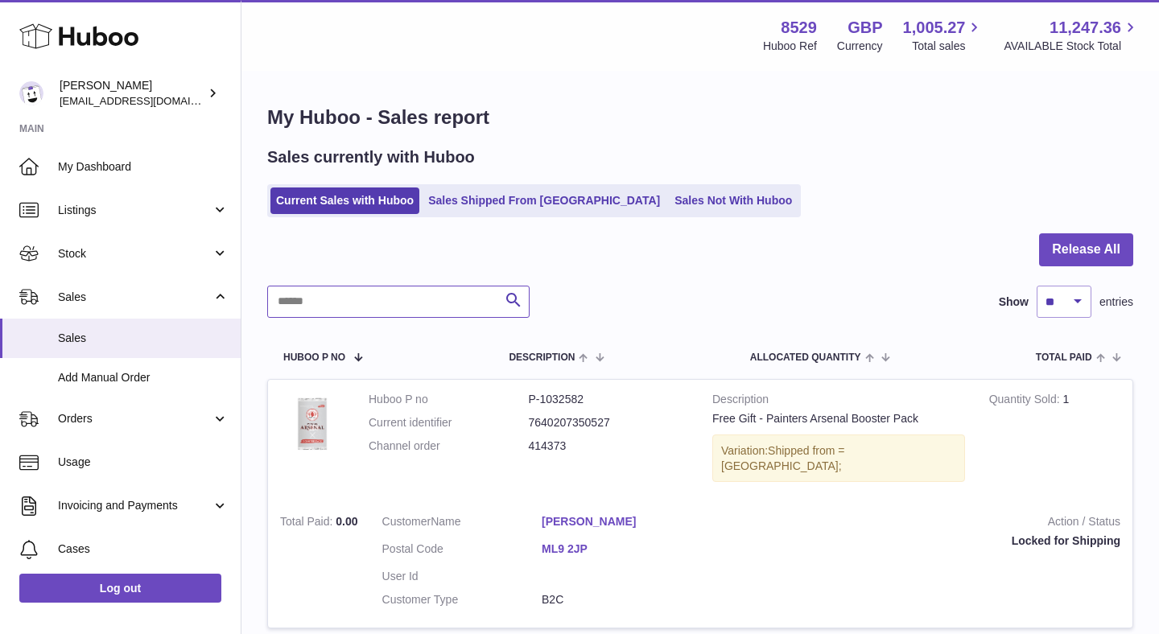
click at [428, 299] on input "text" at bounding box center [398, 302] width 262 height 32
click at [686, 188] on link "Sales Not With Huboo" at bounding box center [733, 201] width 129 height 27
click at [669, 192] on link "Sales Not With Huboo" at bounding box center [733, 201] width 129 height 27
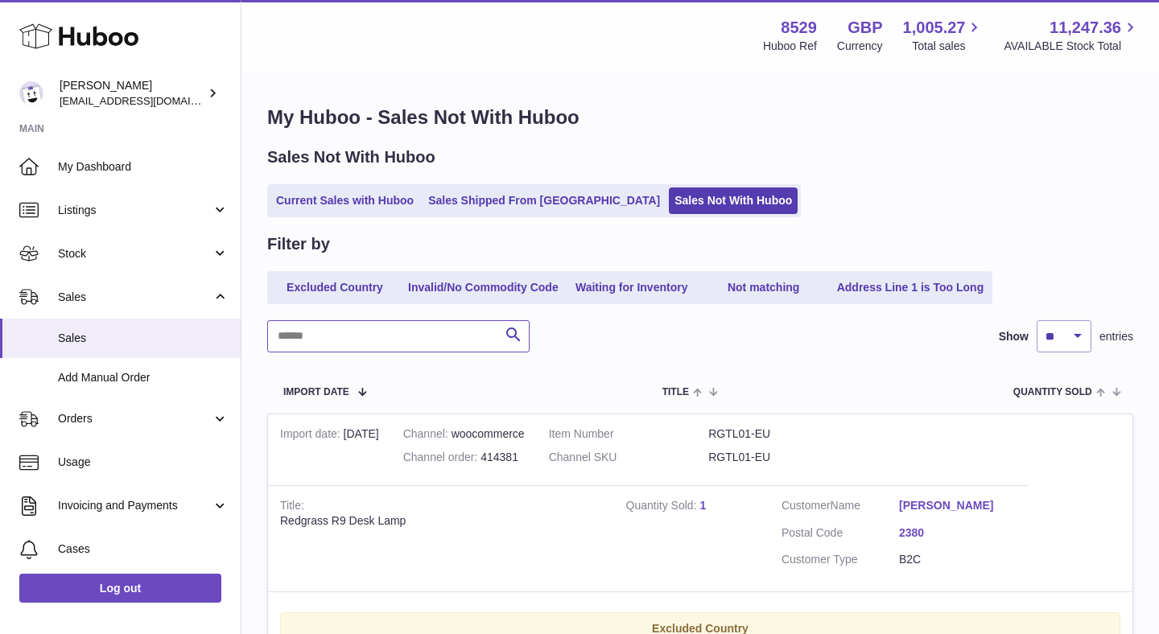
click at [394, 330] on input "text" at bounding box center [398, 336] width 262 height 32
paste input "******"
type input "******"
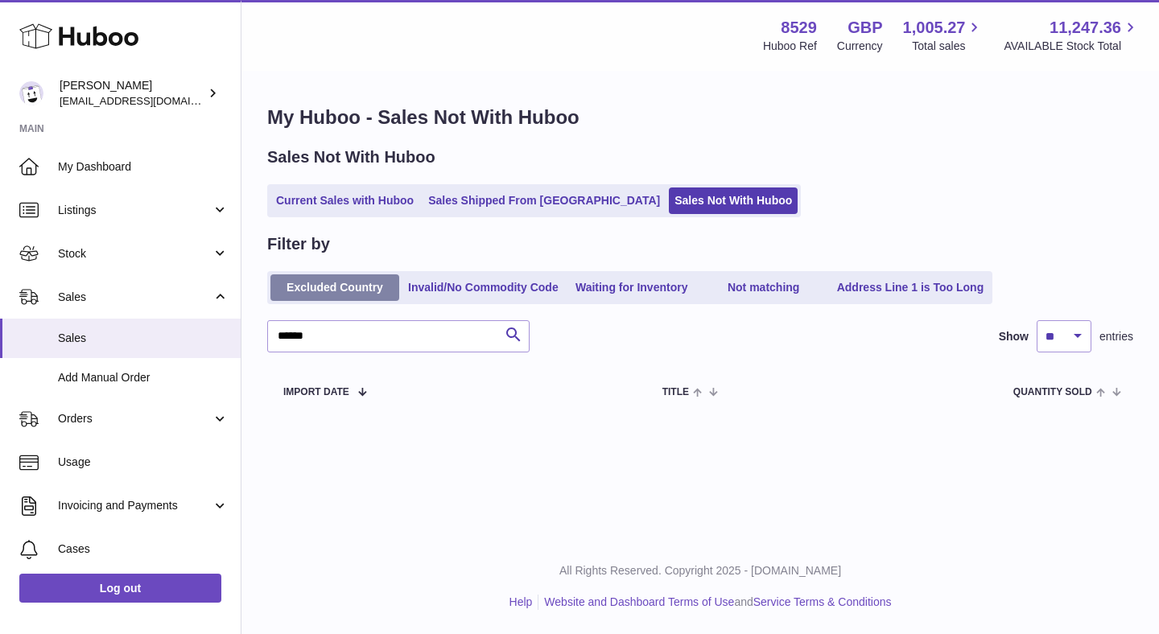
click at [371, 284] on link "Excluded Country" at bounding box center [334, 287] width 129 height 27
click at [366, 340] on input "******" at bounding box center [398, 336] width 262 height 32
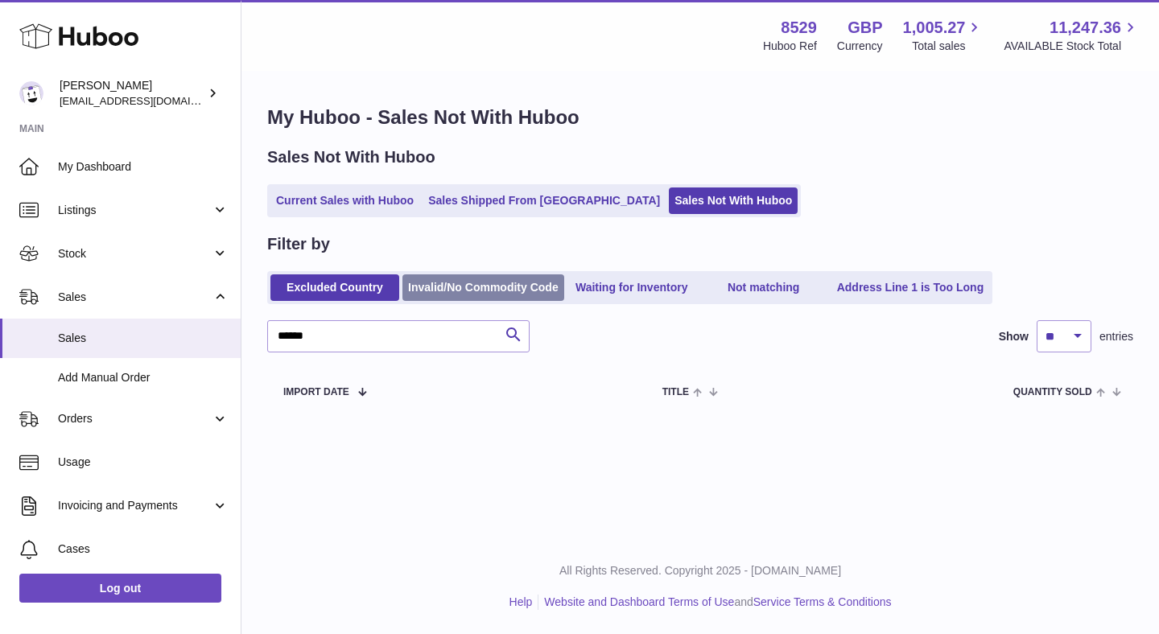
click at [489, 291] on link "Invalid/No Commodity Code" at bounding box center [483, 287] width 162 height 27
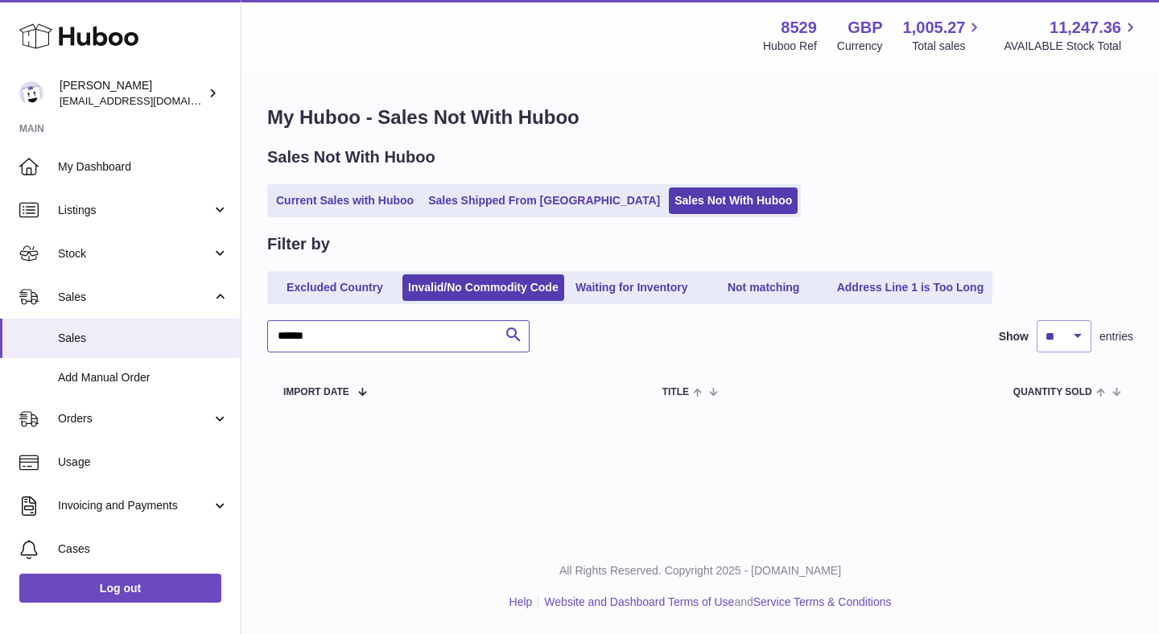
click at [439, 328] on input "******" at bounding box center [398, 336] width 262 height 32
click at [634, 295] on link "Waiting for Inventory" at bounding box center [631, 287] width 129 height 27
